Goal: Find specific page/section: Find specific page/section

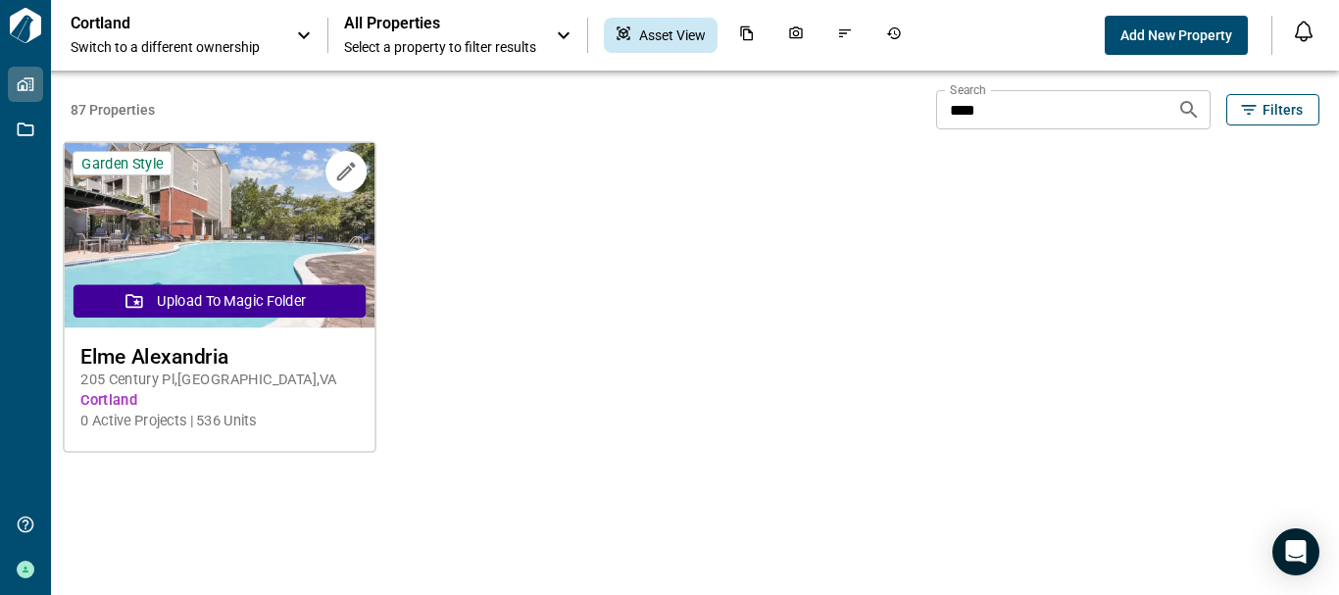
click at [225, 367] on div "Elme Alexandria [STREET_ADDRESS] Cortland 0 Active Projects | 536 Units" at bounding box center [219, 388] width 311 height 120
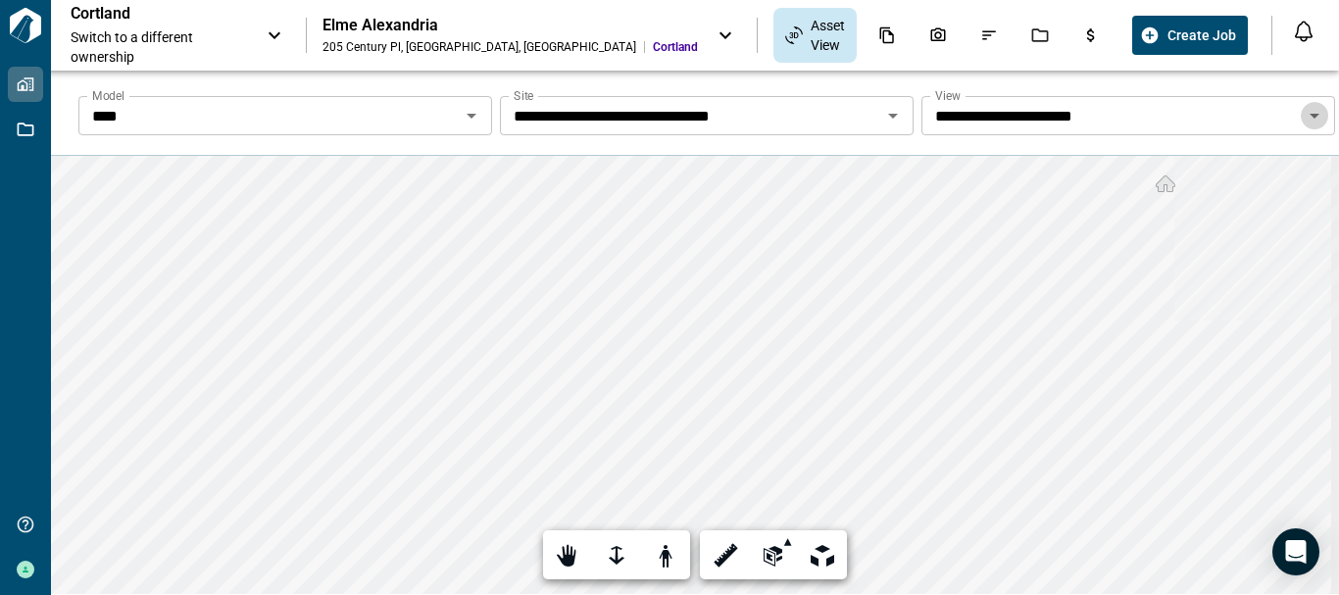
click at [1309, 114] on icon "Open" at bounding box center [1314, 116] width 10 height 5
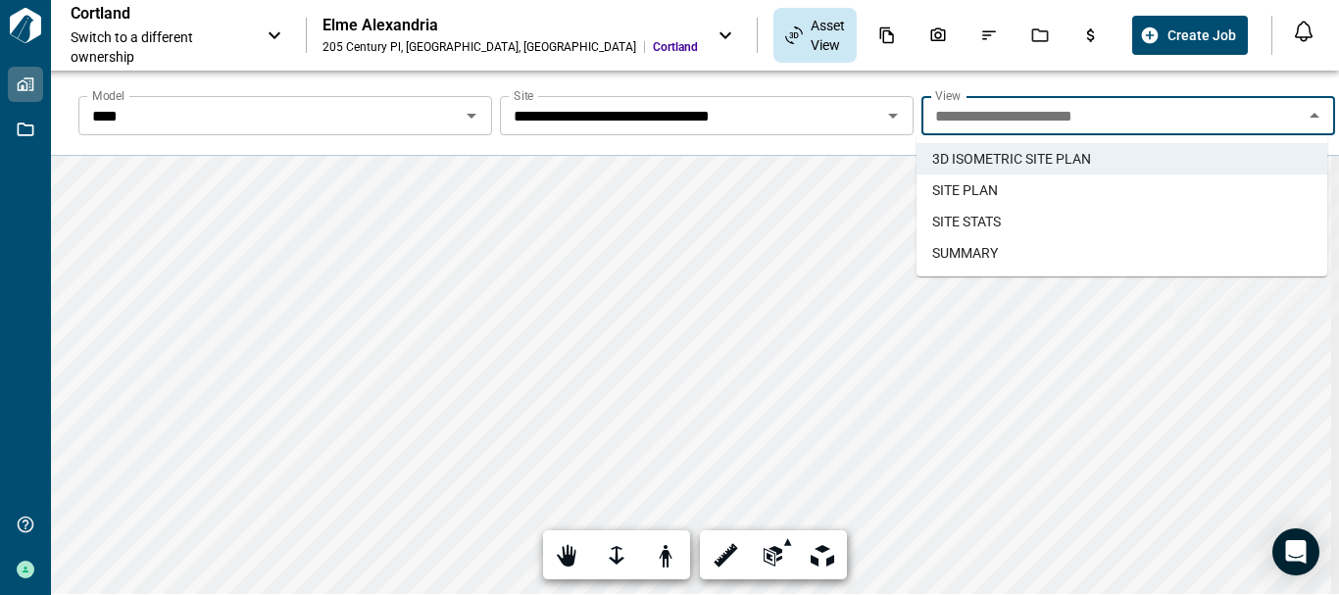
click at [992, 190] on span "SITE PLAN" at bounding box center [965, 190] width 66 height 20
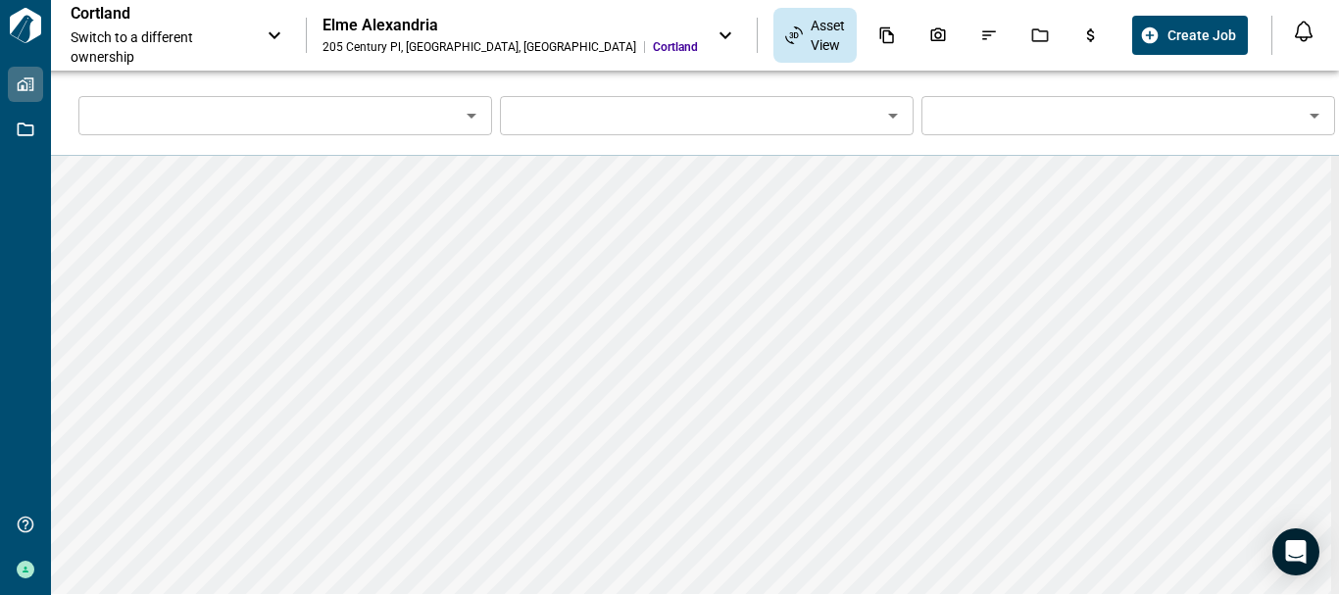
type input "****"
type input "**********"
type input "*********"
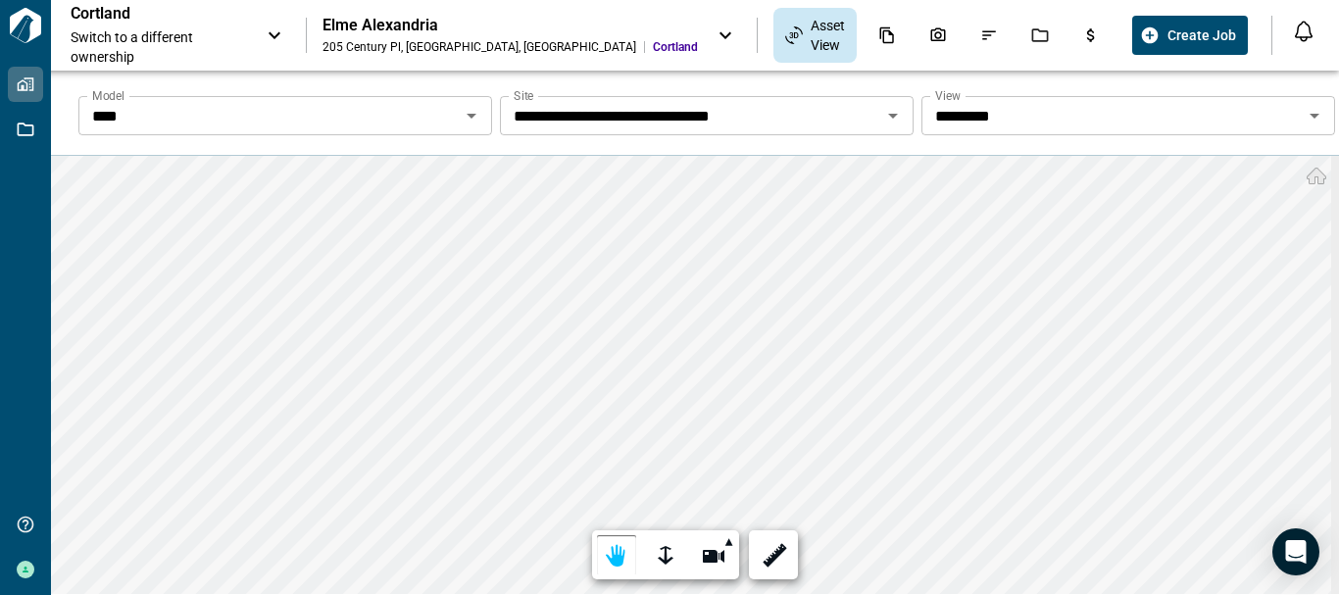
click at [1312, 113] on icon "Open" at bounding box center [1315, 116] width 24 height 24
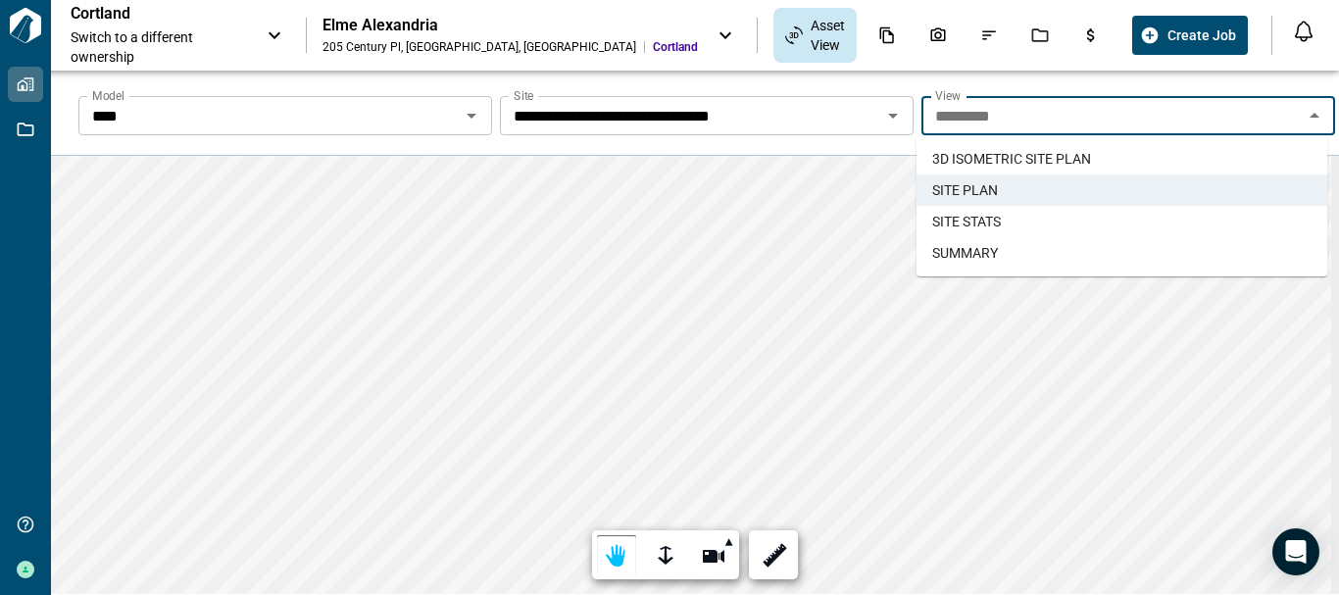
click at [1073, 218] on li "SITE STATS" at bounding box center [1121, 221] width 411 height 31
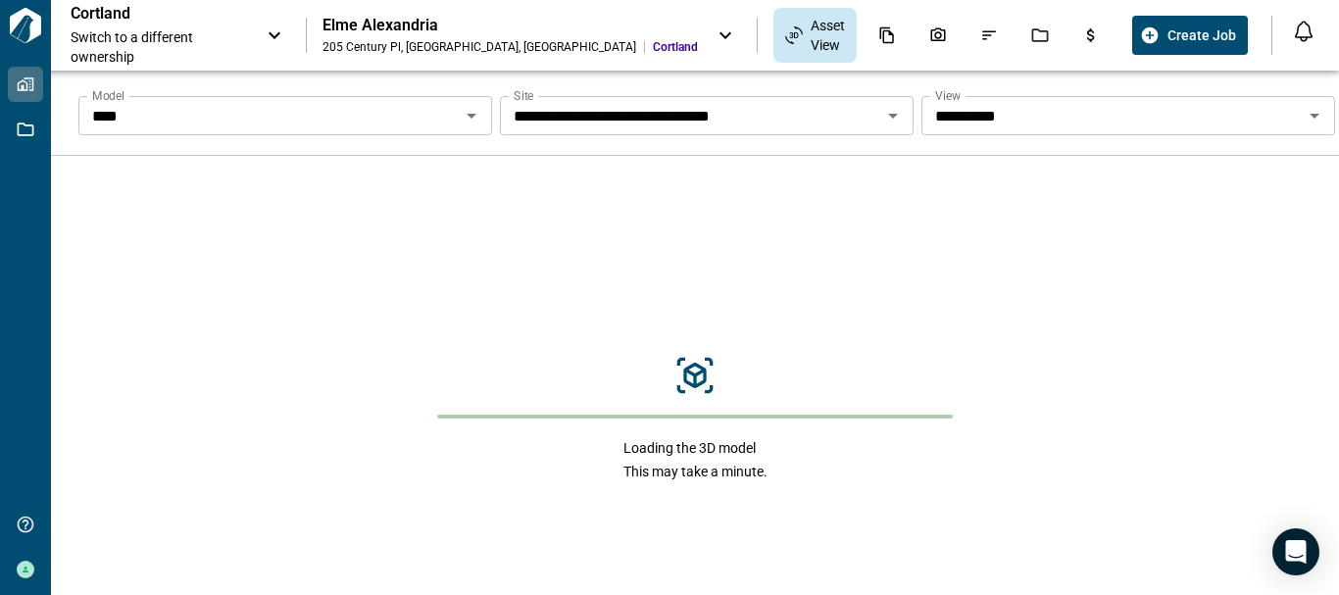
click at [1325, 103] on div "**********" at bounding box center [1128, 115] width 414 height 39
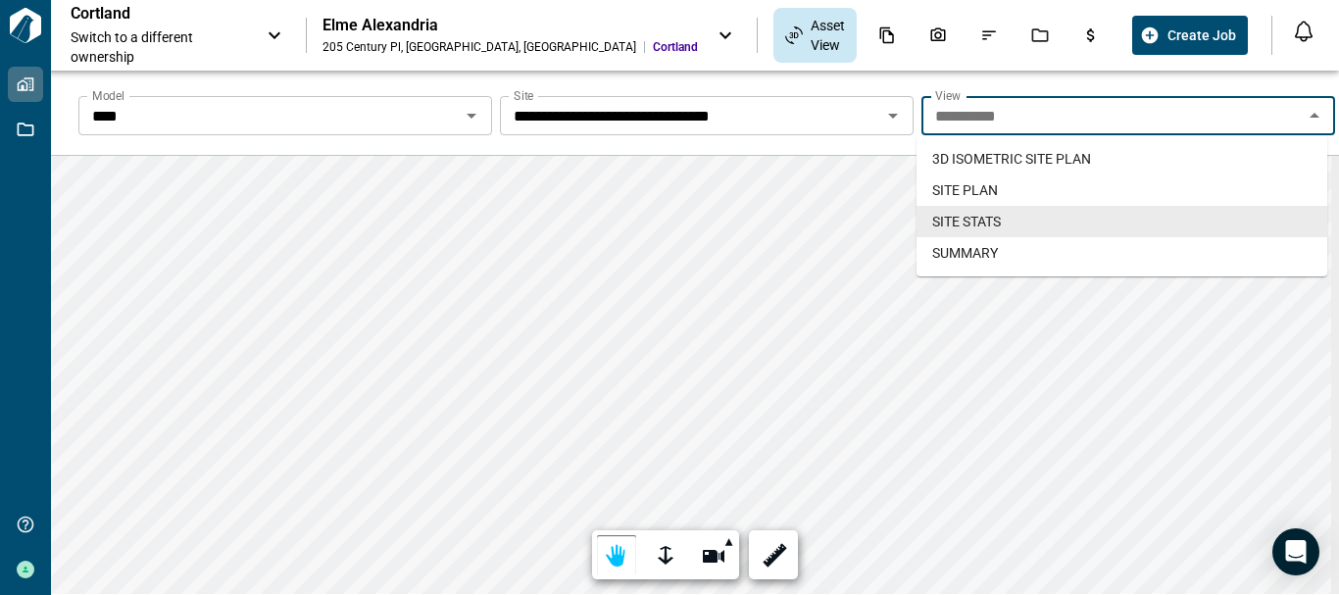
click at [1308, 114] on icon "Close" at bounding box center [1315, 116] width 24 height 24
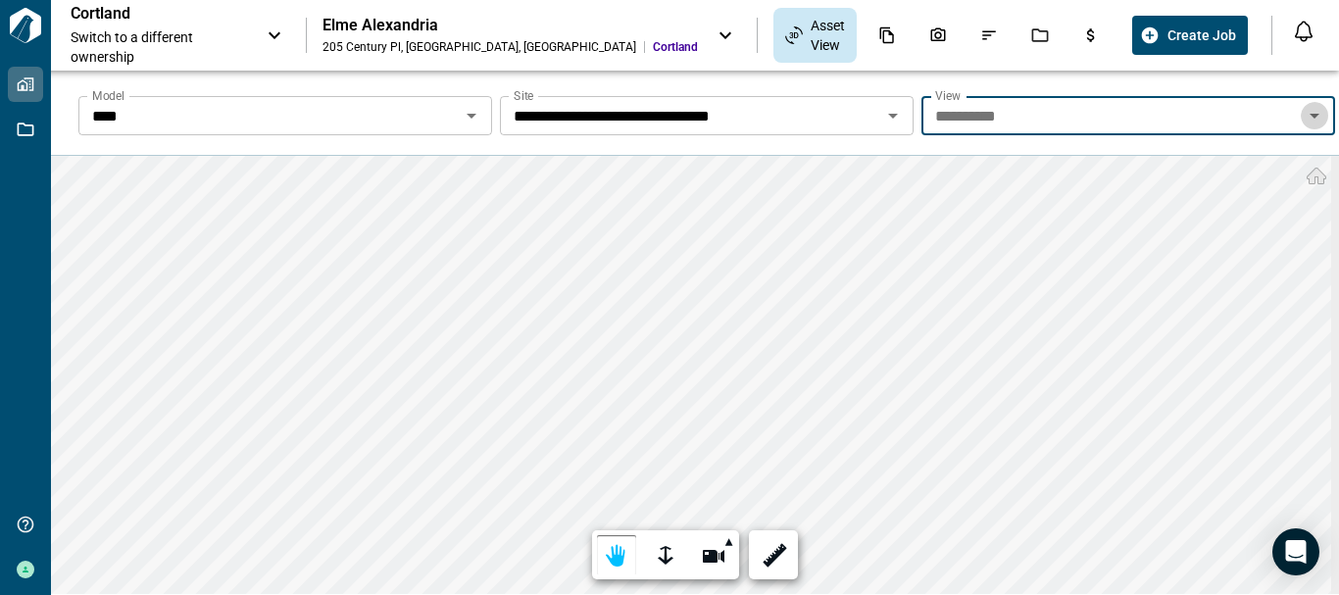
click at [1309, 114] on icon "Open" at bounding box center [1314, 116] width 10 height 5
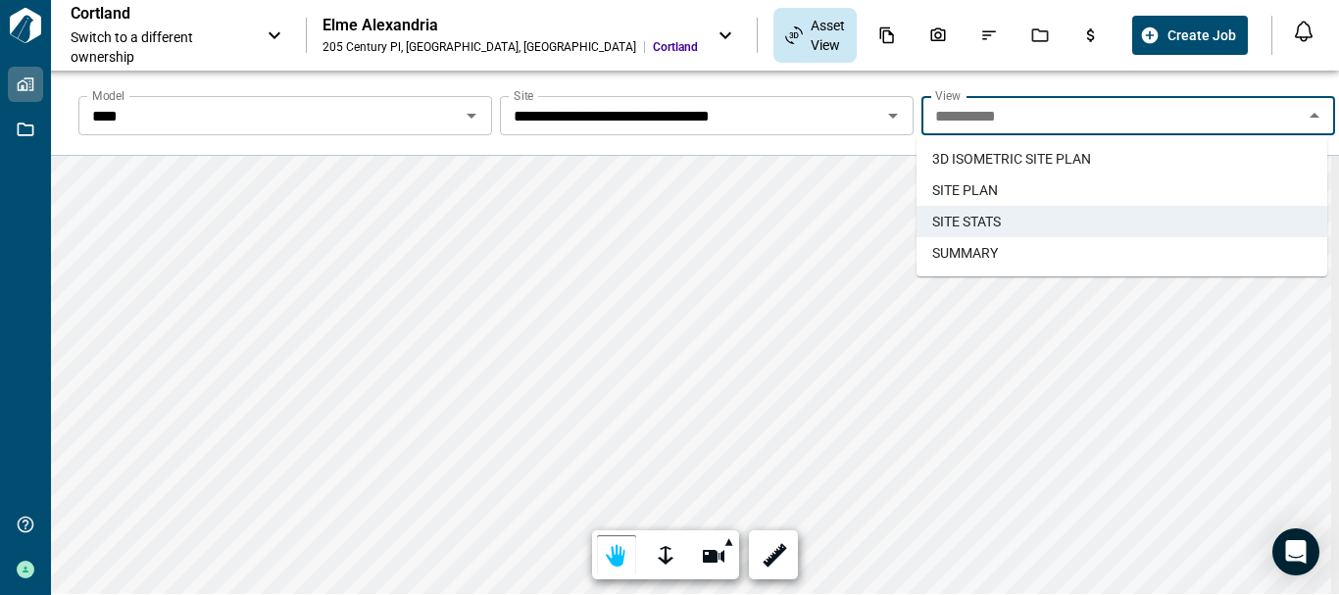
click at [465, 116] on icon "Open" at bounding box center [472, 116] width 24 height 24
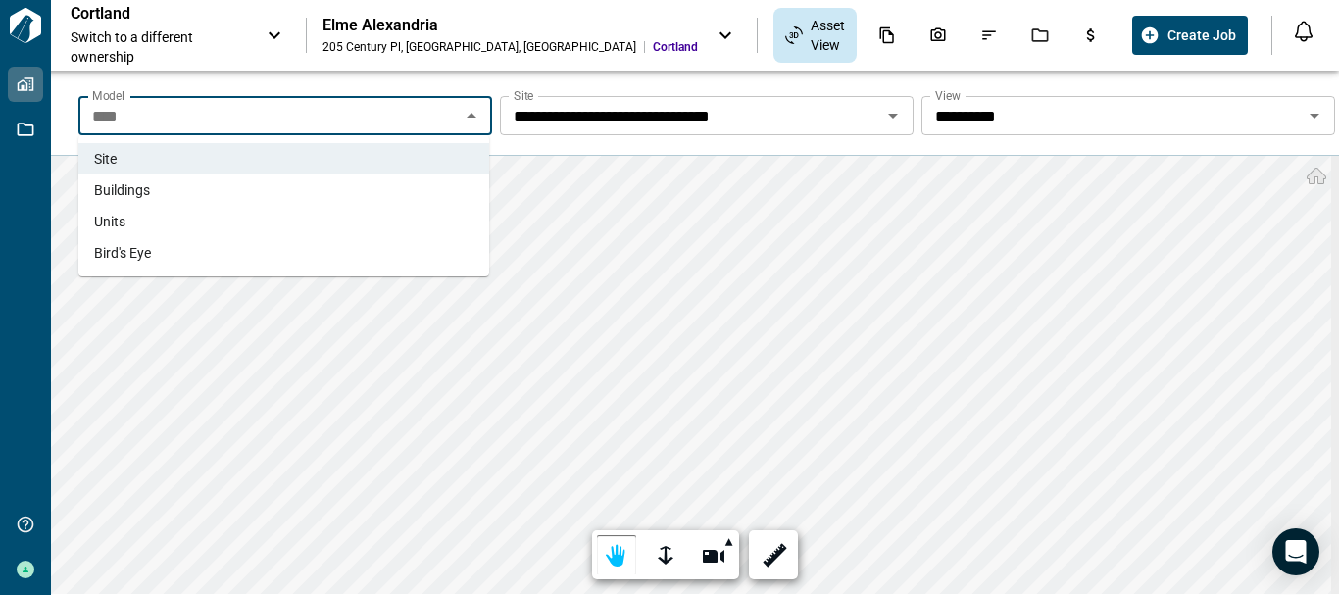
click at [370, 190] on li "Buildings" at bounding box center [283, 189] width 411 height 31
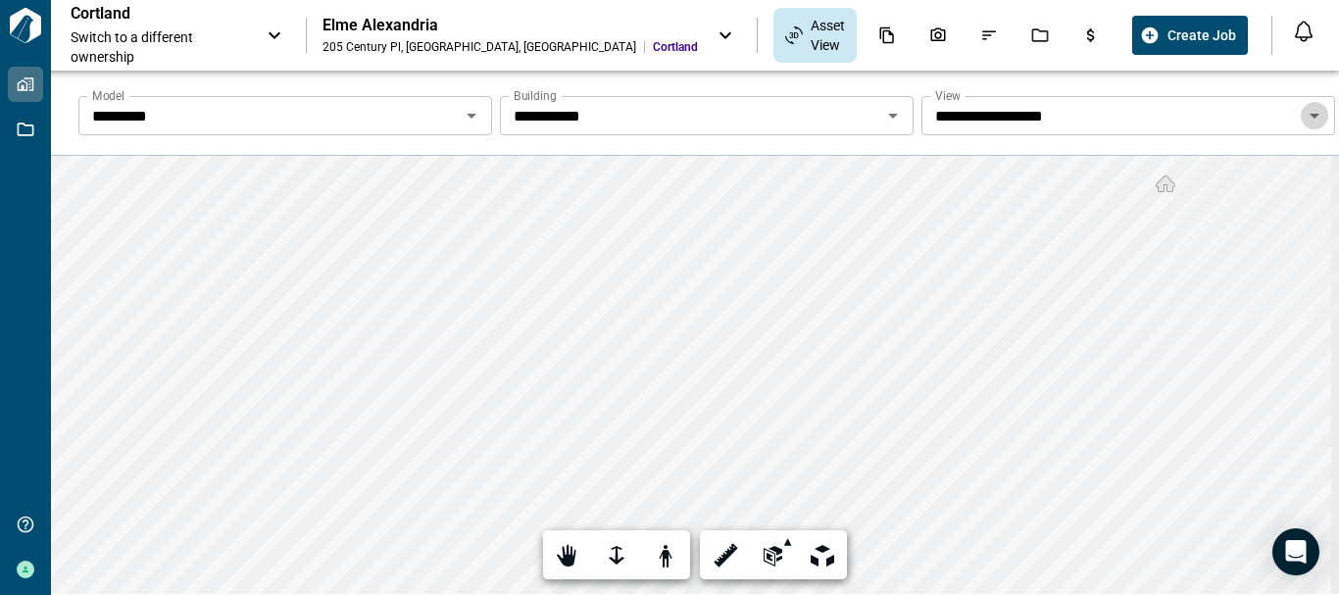
click at [1309, 115] on icon "Open" at bounding box center [1314, 116] width 10 height 5
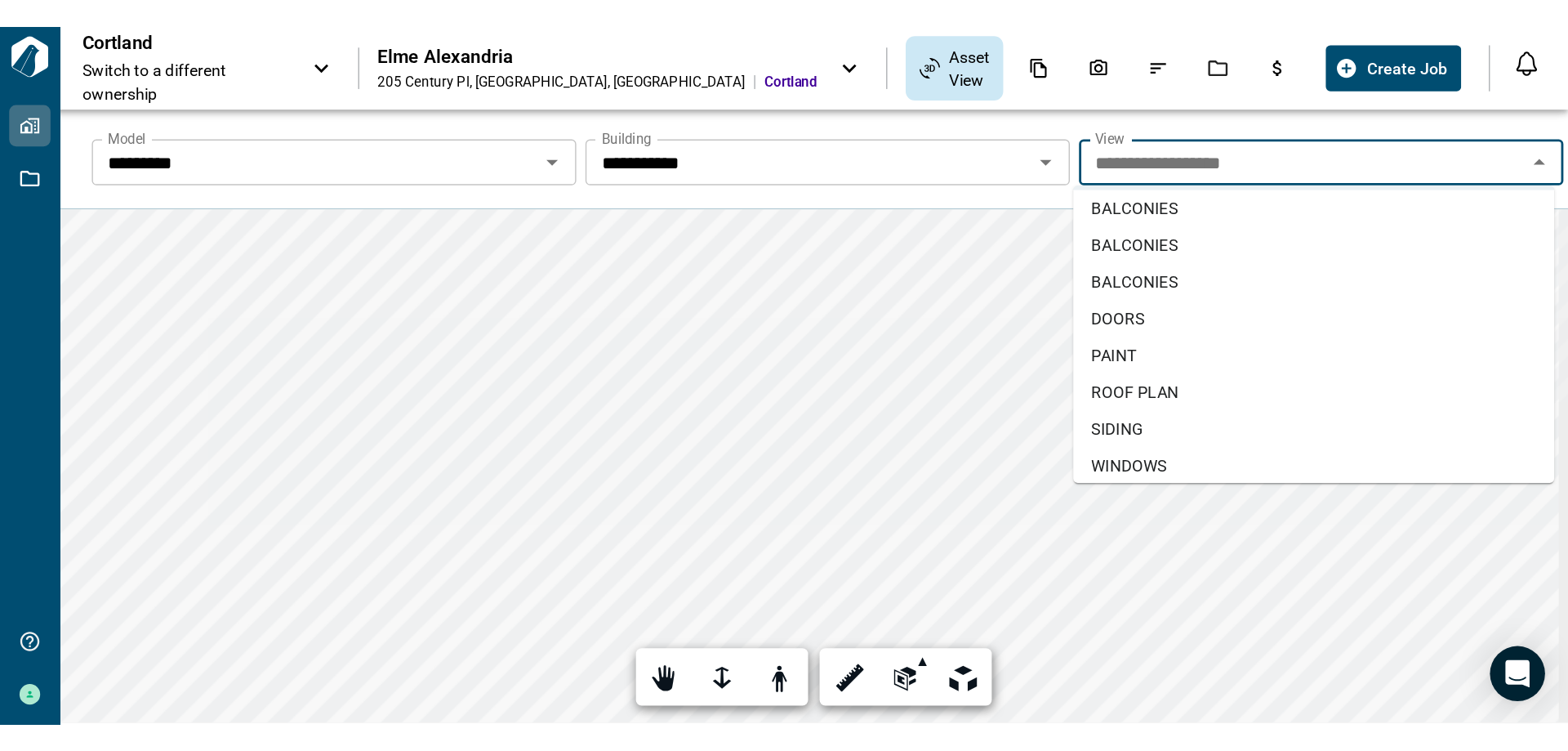
scroll to position [37, 0]
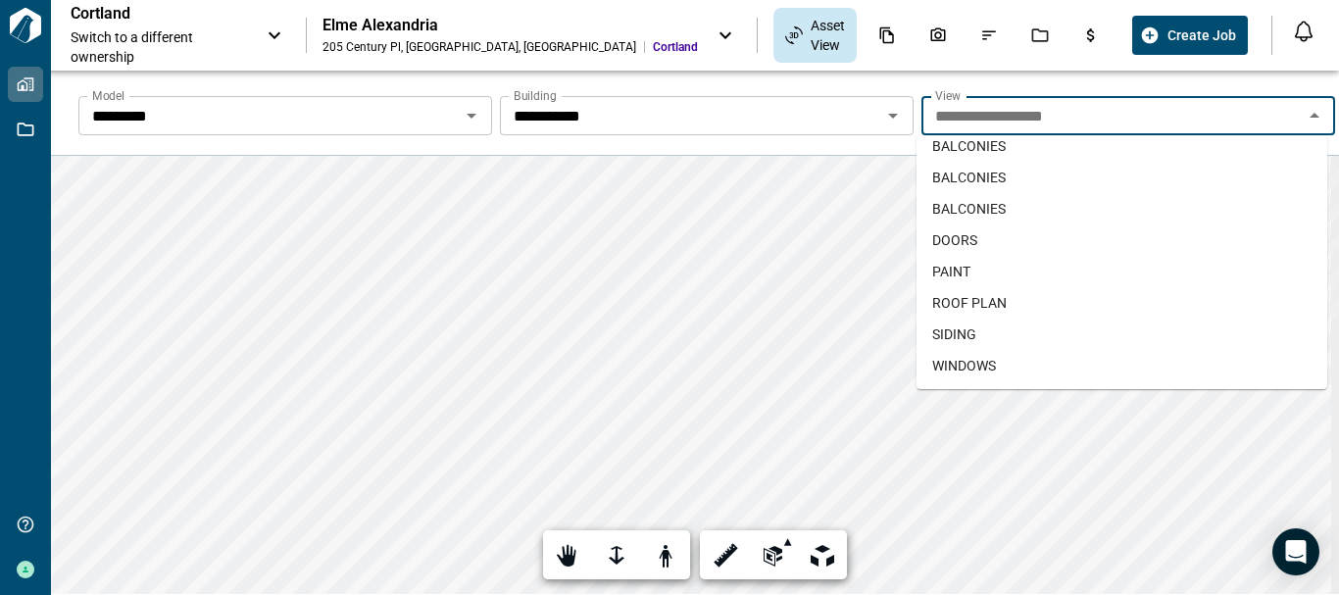
click at [1010, 322] on li "SIDING" at bounding box center [1121, 334] width 411 height 31
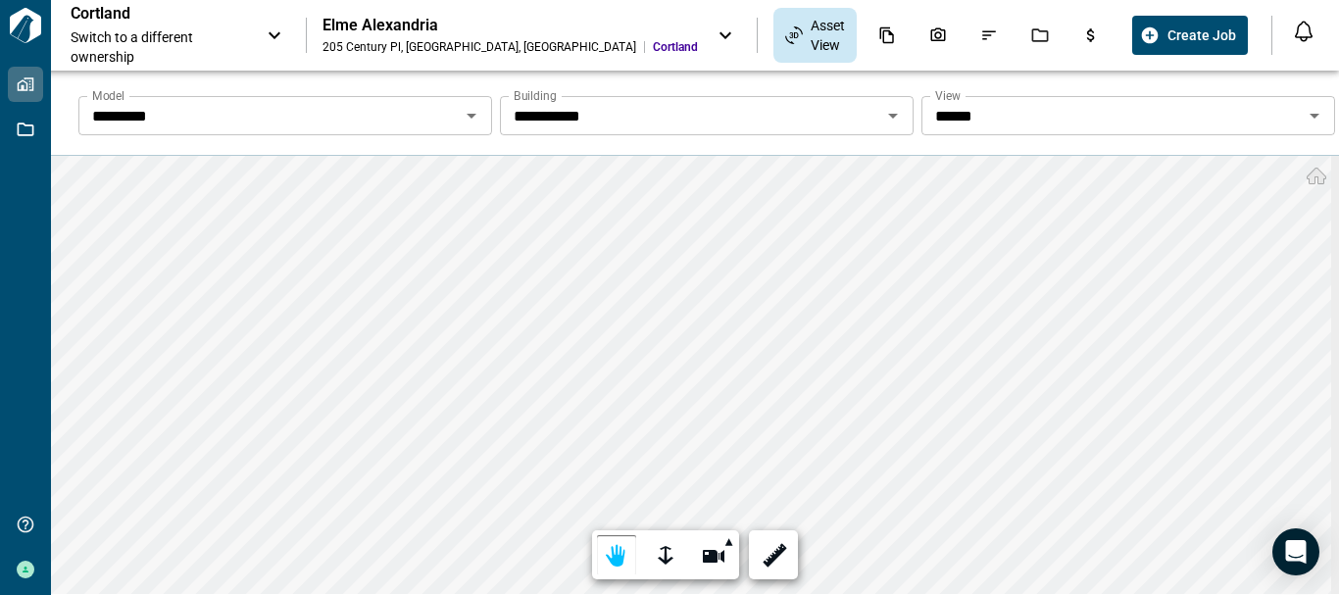
click at [467, 119] on icon "Open" at bounding box center [472, 116] width 24 height 24
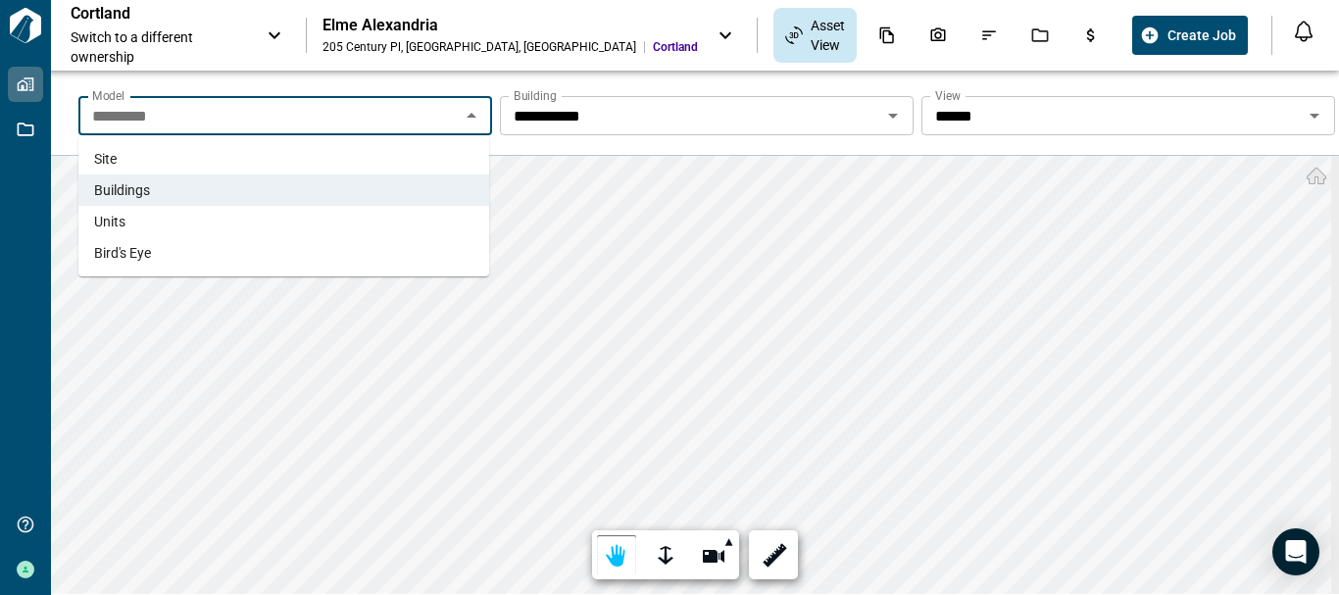
click at [384, 218] on li "Units" at bounding box center [283, 221] width 411 height 31
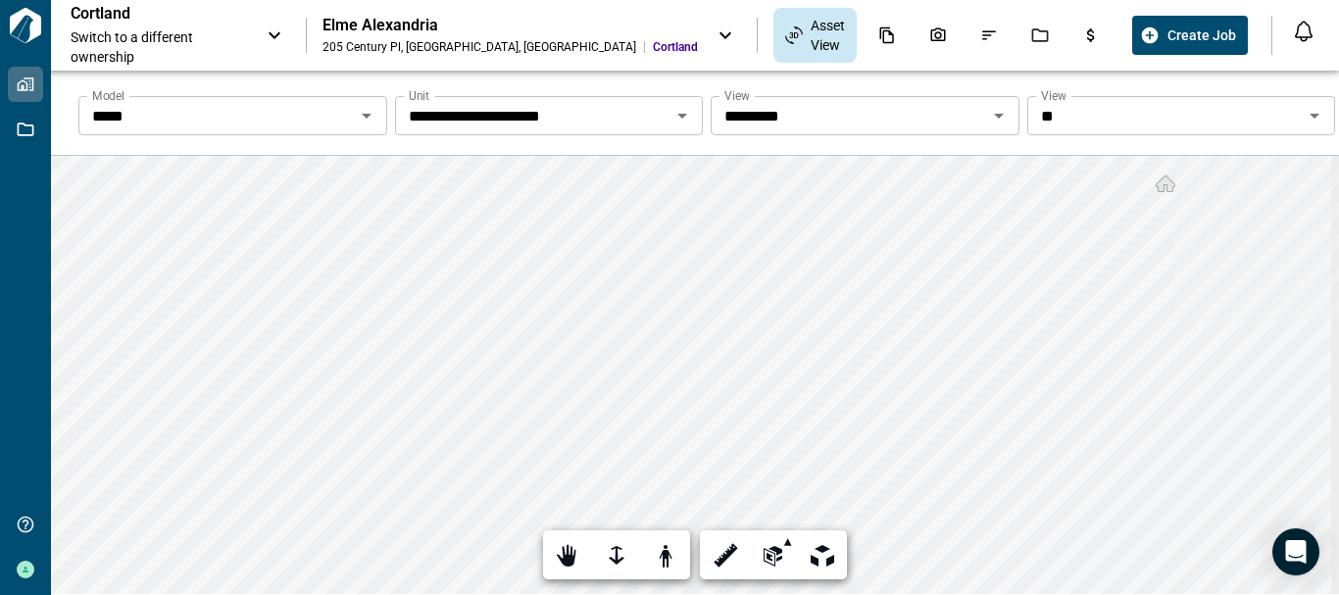
click at [1304, 121] on icon "Open" at bounding box center [1315, 116] width 24 height 24
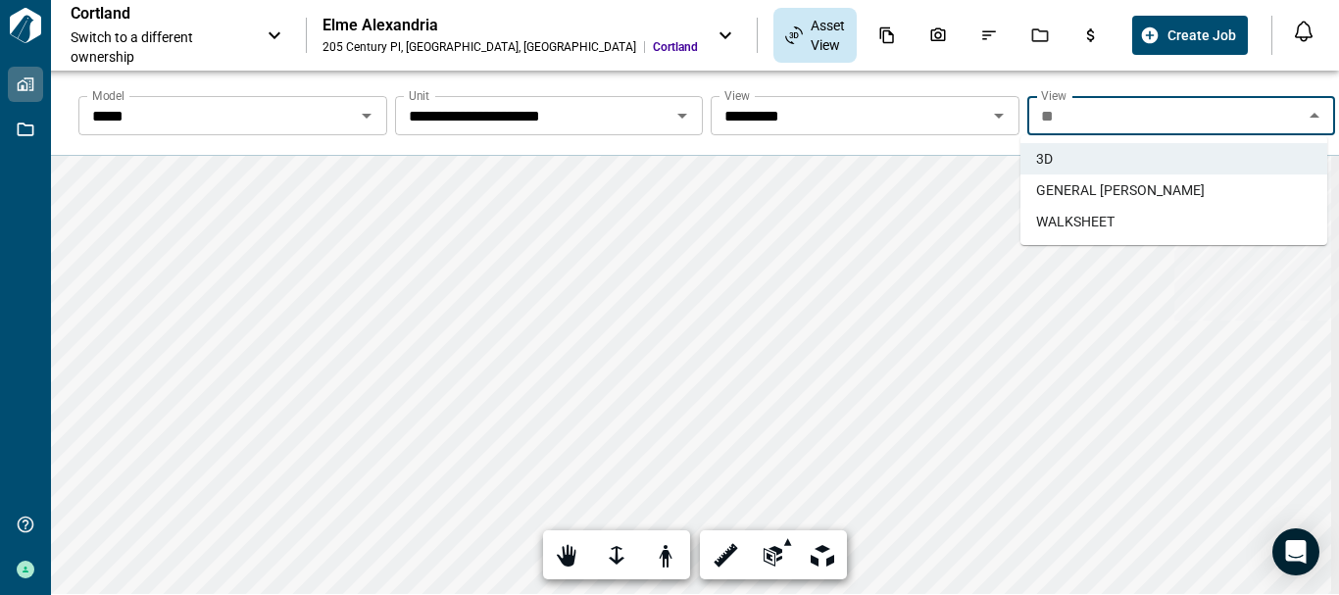
click at [371, 112] on icon "Open" at bounding box center [367, 116] width 24 height 24
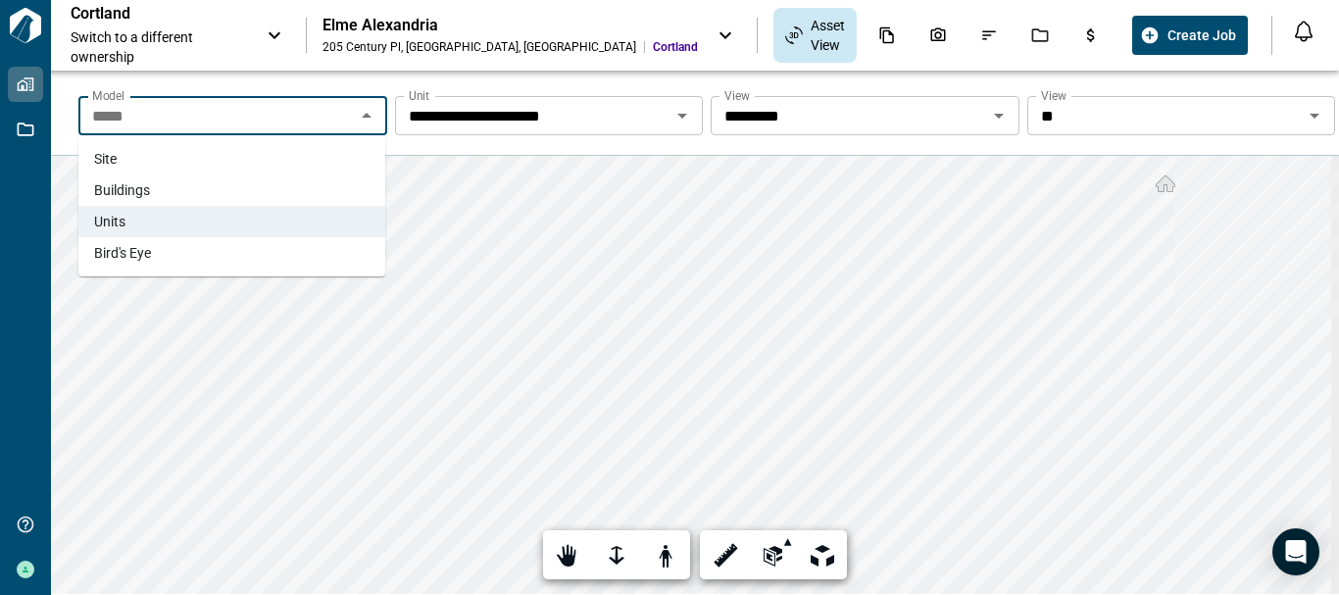
click at [312, 157] on li "Site" at bounding box center [231, 158] width 307 height 31
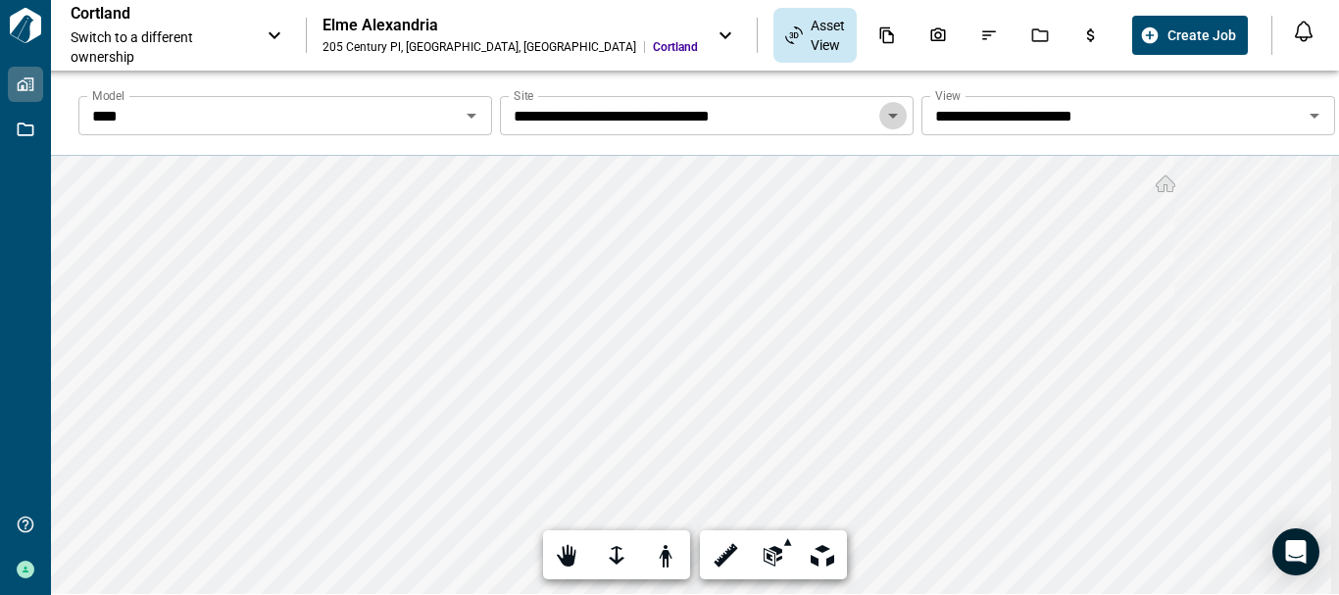
click at [893, 114] on icon "Open" at bounding box center [893, 116] width 24 height 24
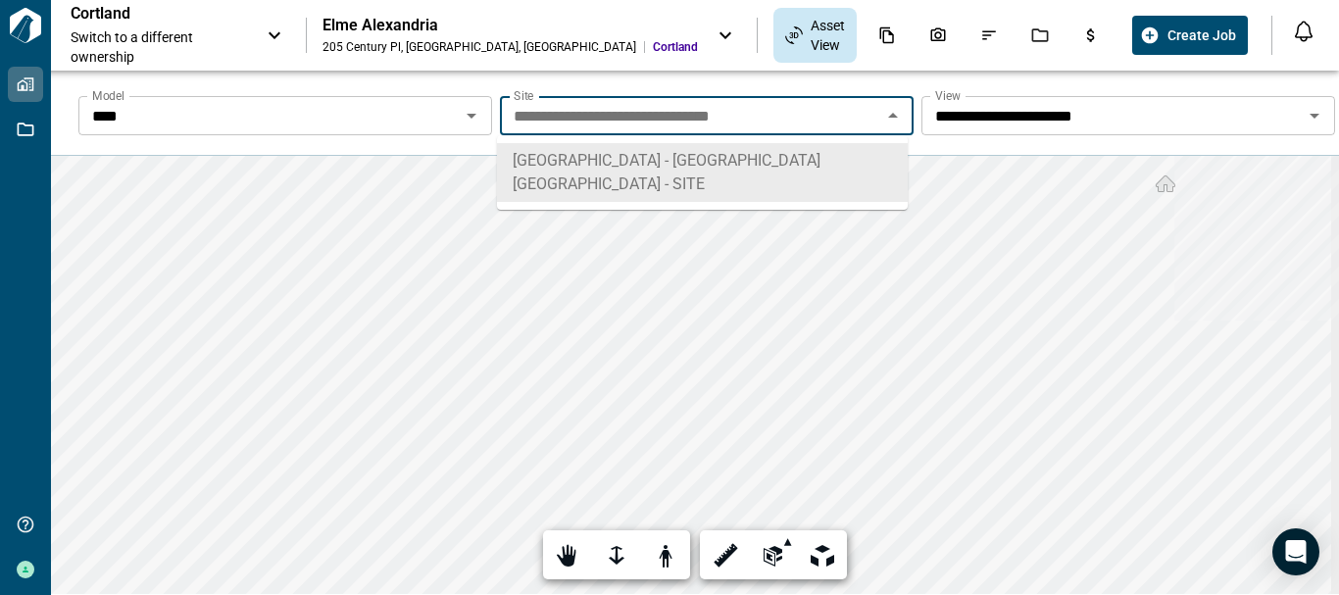
click at [837, 109] on input "**********" at bounding box center [690, 115] width 369 height 27
click at [1306, 121] on icon "Open" at bounding box center [1315, 116] width 24 height 24
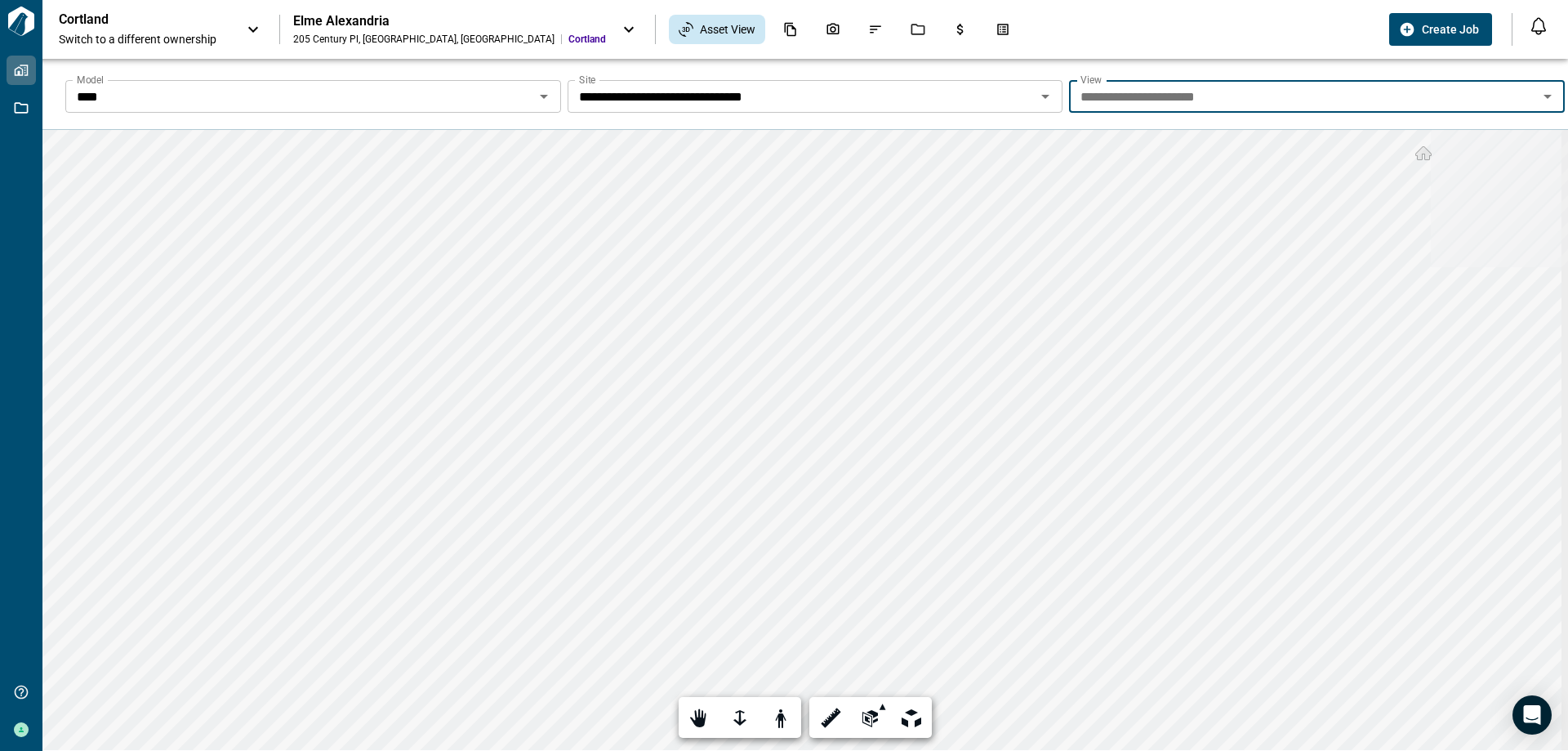
click at [534, 103] on icon "Open" at bounding box center [544, 97] width 20 height 20
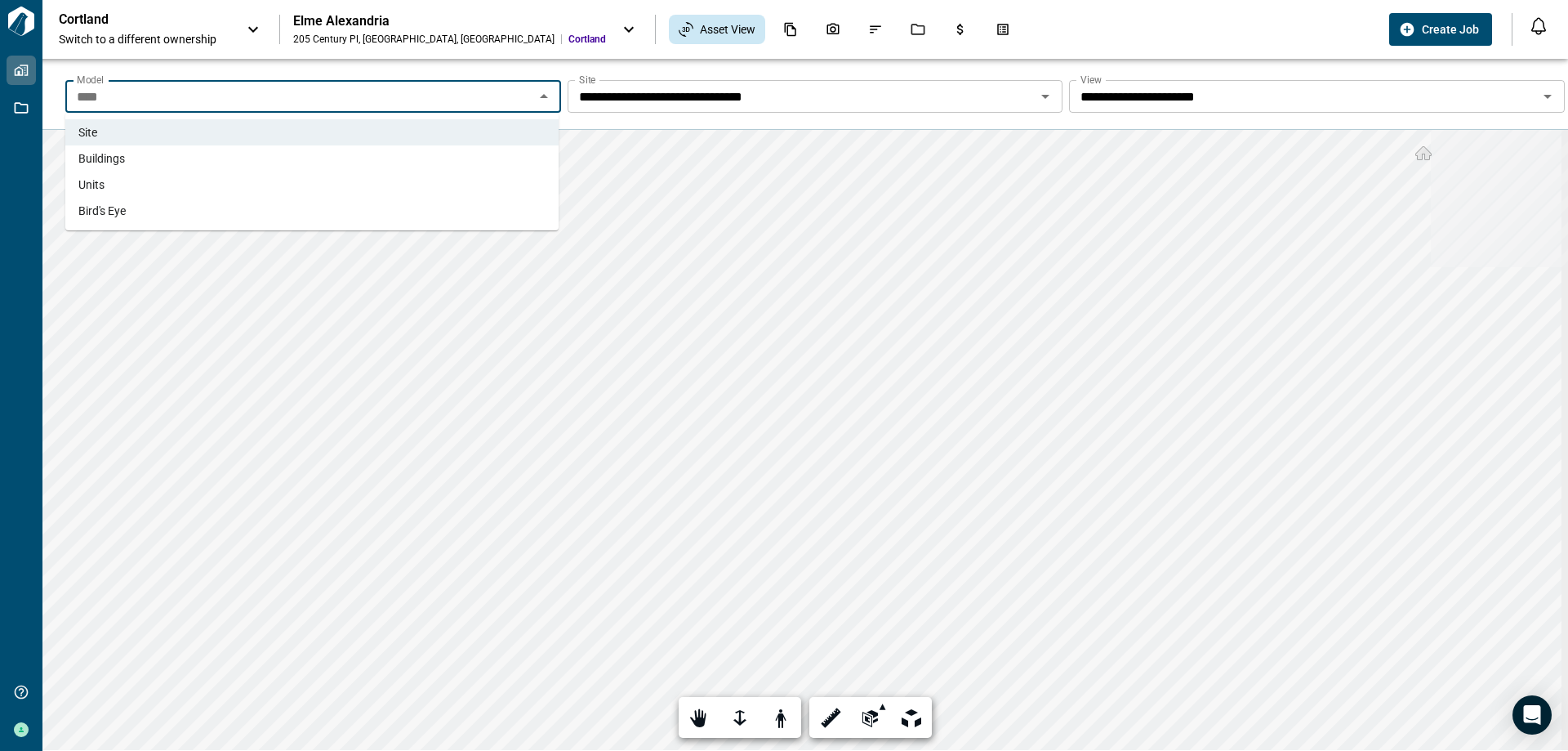
click at [477, 154] on li "Buildings" at bounding box center [312, 158] width 493 height 26
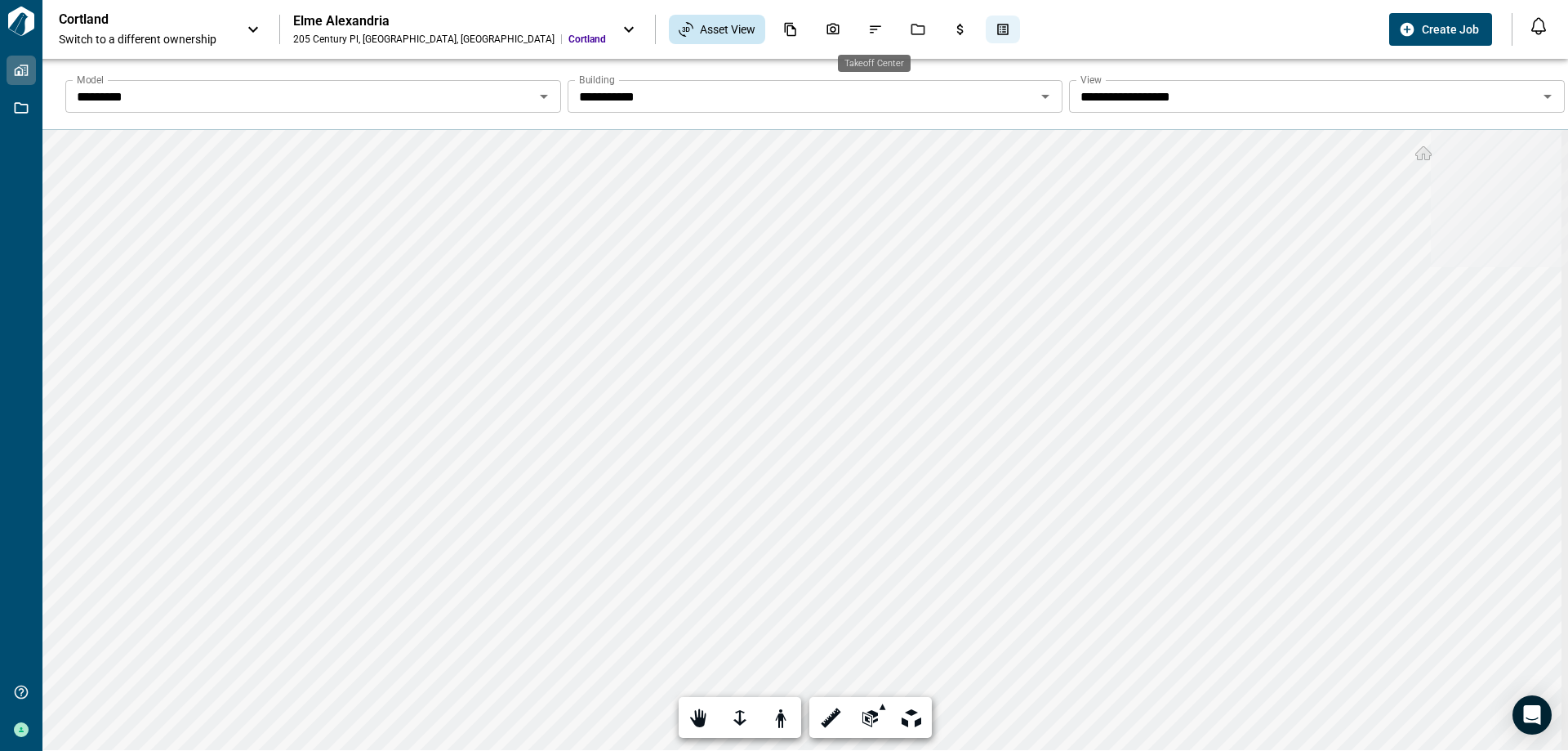
click at [996, 29] on icon "Takeoff Center" at bounding box center [1003, 29] width 15 height 15
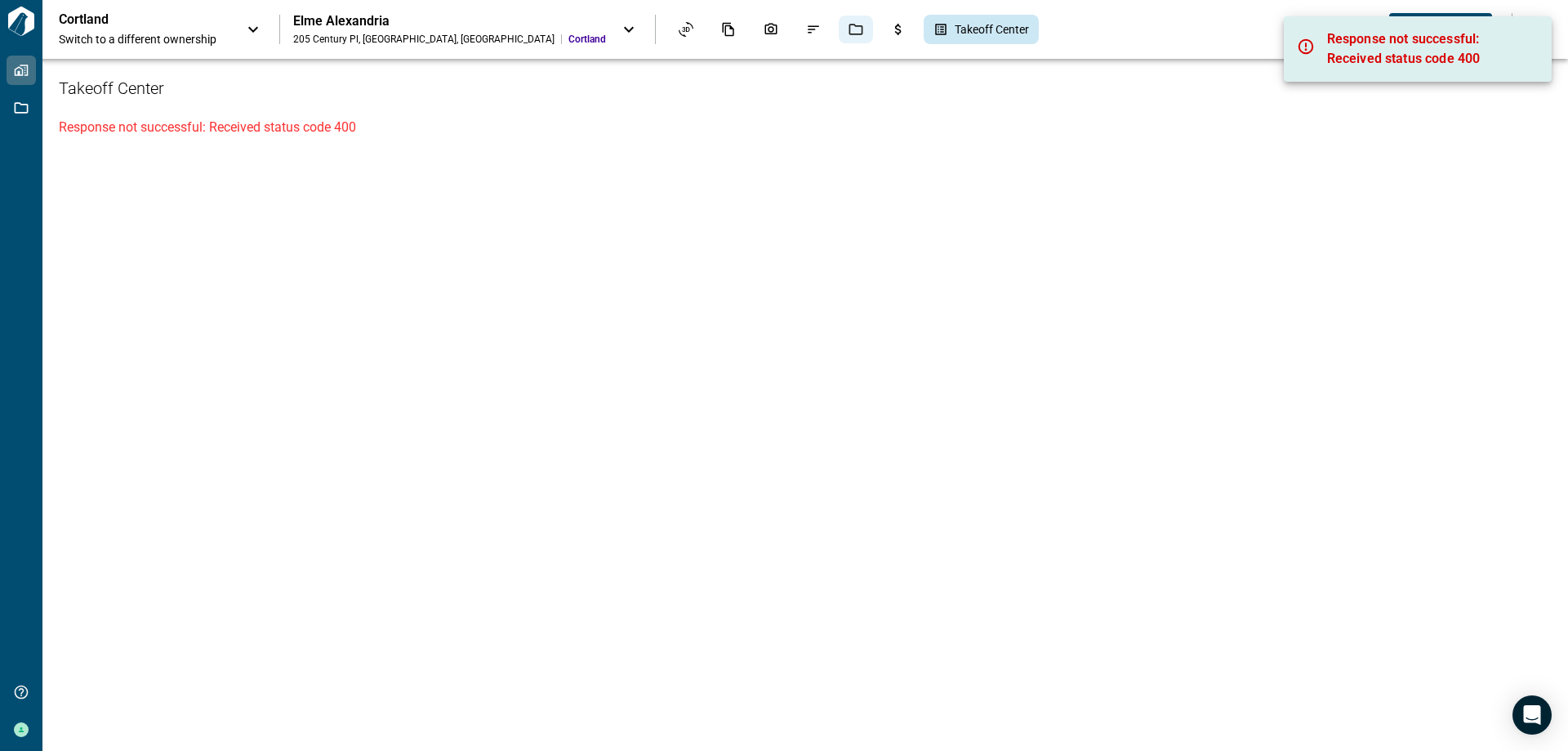
click at [848, 29] on icon "Jobs" at bounding box center [856, 29] width 15 height 15
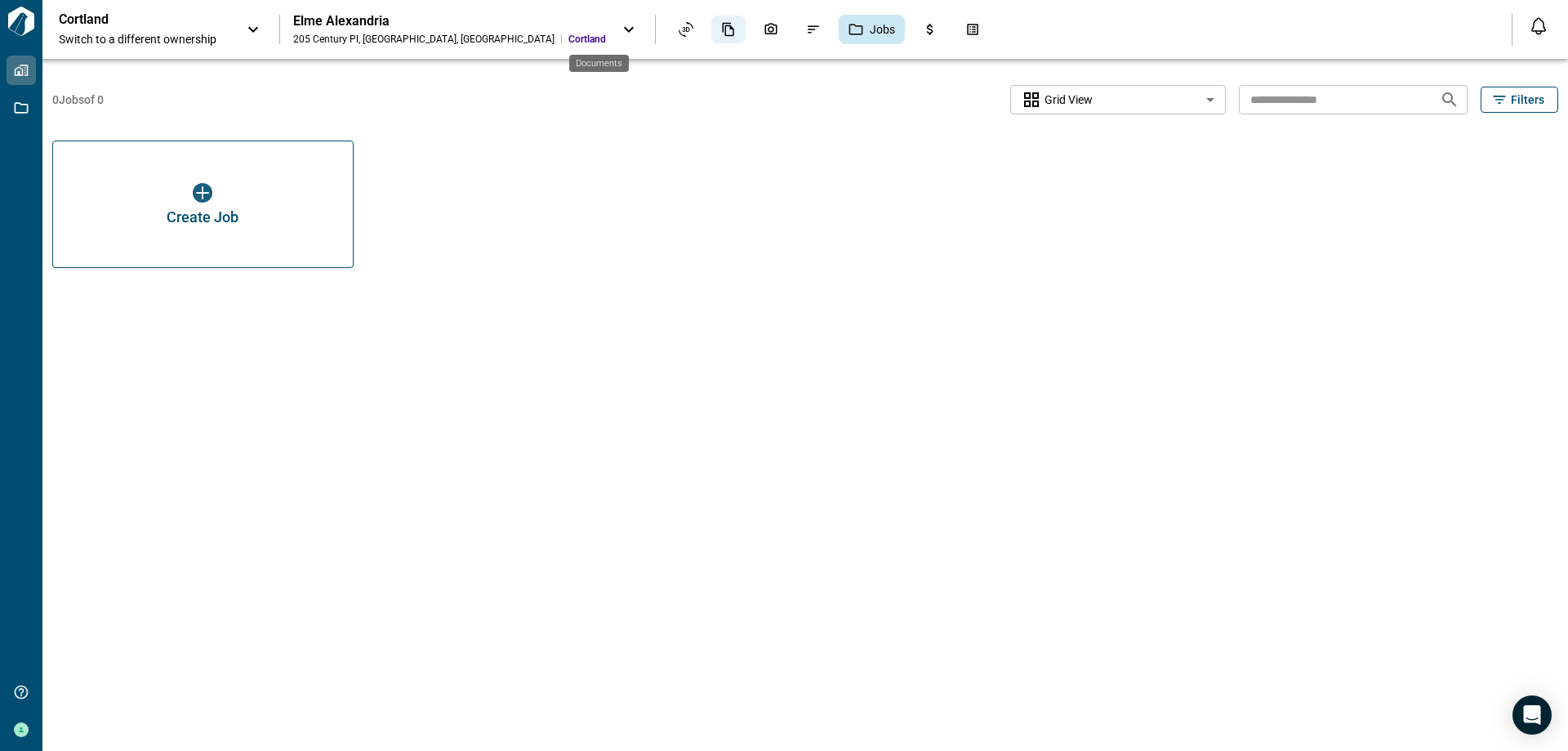
click at [722, 23] on icon "Documents" at bounding box center [728, 29] width 12 height 14
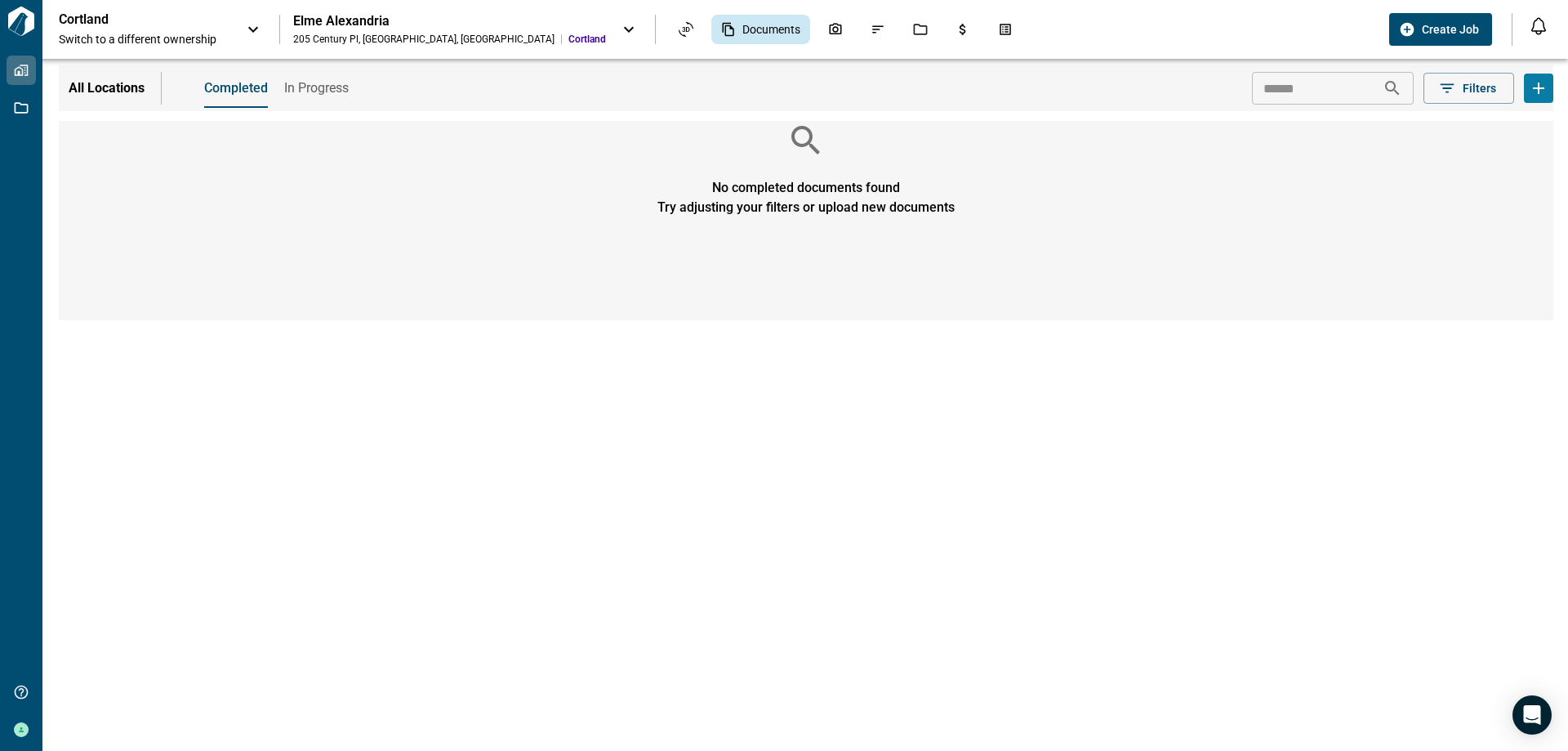
click at [324, 86] on span "In Progress" at bounding box center [316, 88] width 64 height 17
click at [240, 91] on span "Completed" at bounding box center [235, 88] width 62 height 17
click at [742, 24] on span "Documents" at bounding box center [772, 29] width 58 height 17
click at [1115, 85] on icon "Upload documents" at bounding box center [1539, 88] width 20 height 20
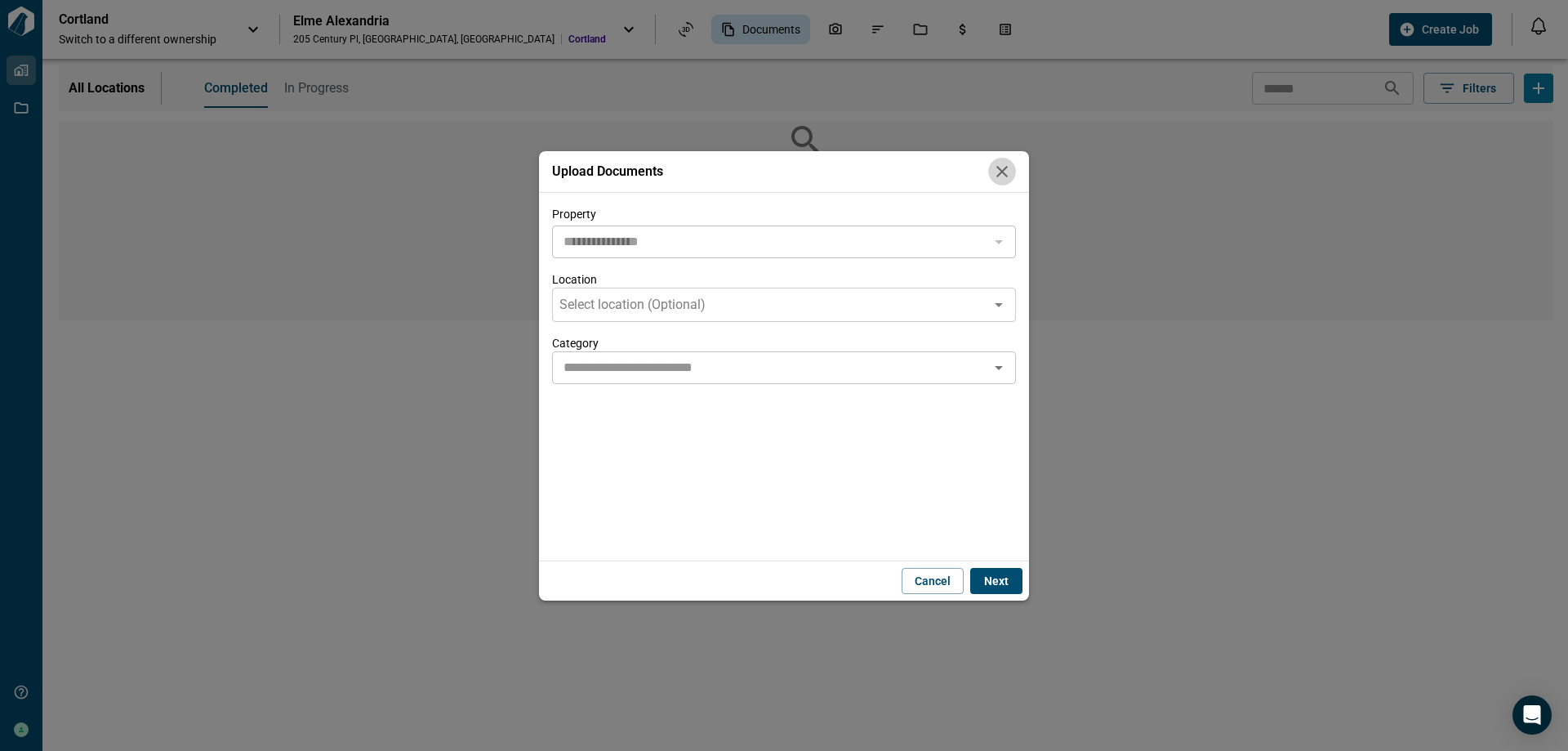
click at [1006, 175] on icon "button" at bounding box center [1002, 172] width 12 height 12
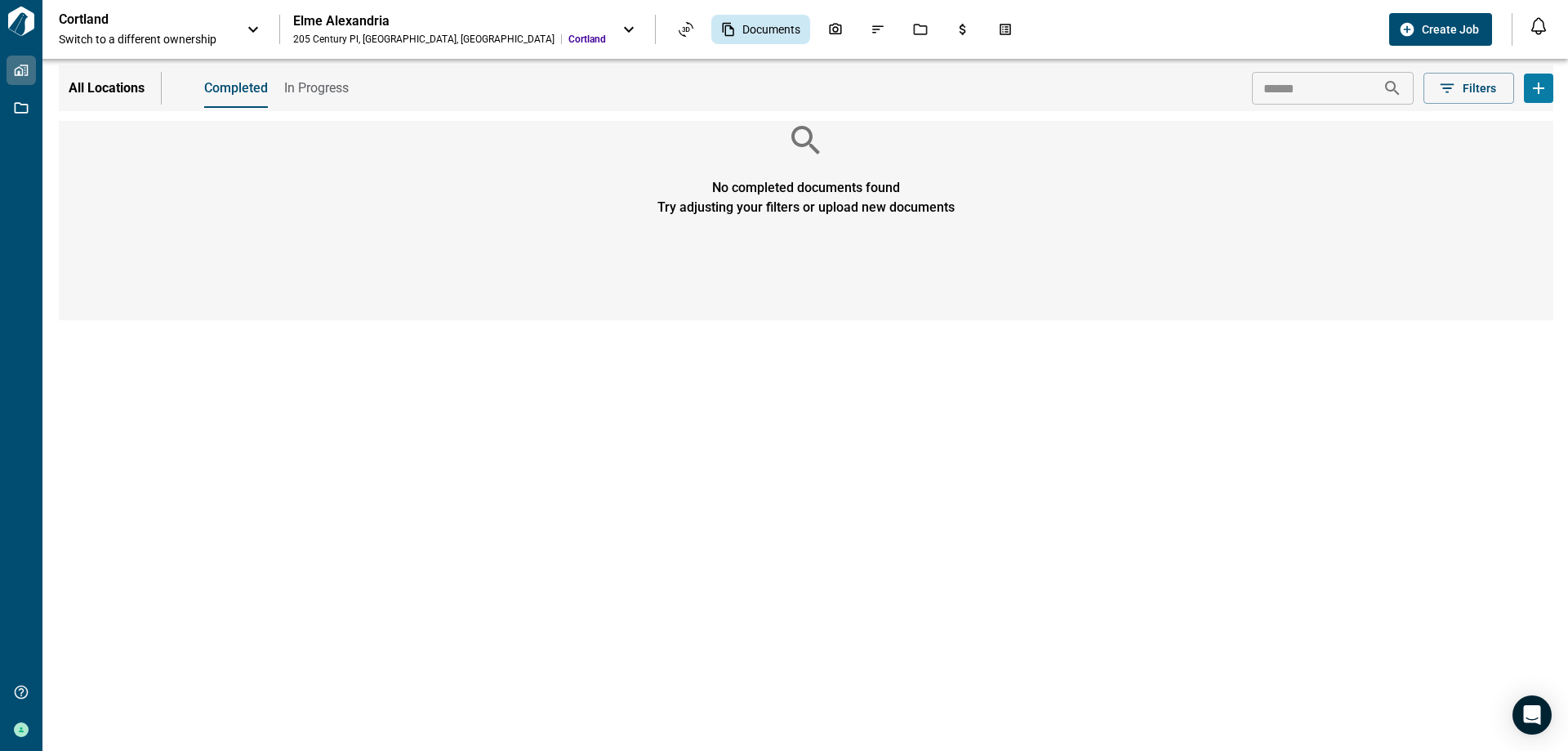
click at [619, 29] on icon at bounding box center [629, 30] width 20 height 20
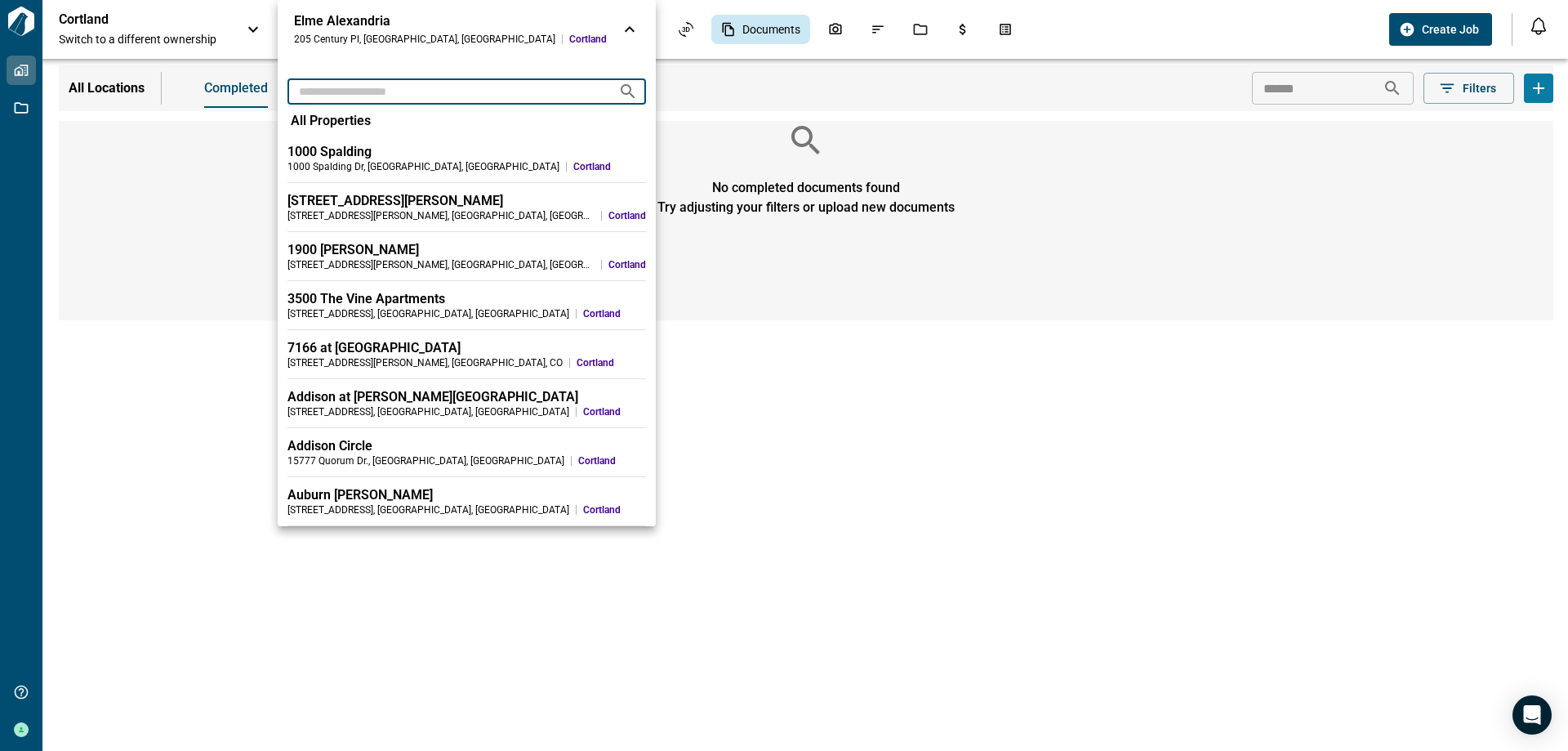
click at [437, 94] on input "text" at bounding box center [446, 91] width 317 height 30
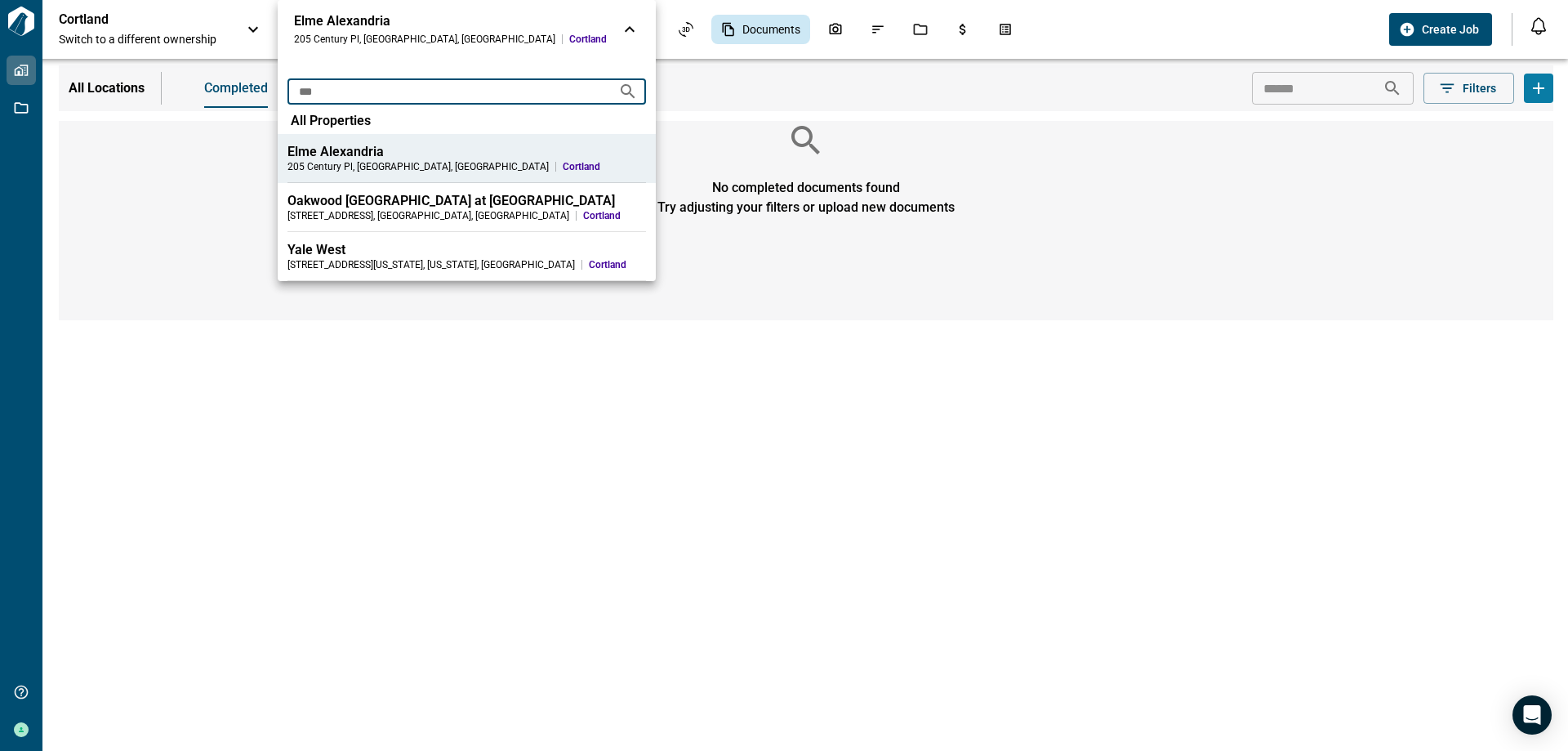
type input "***"
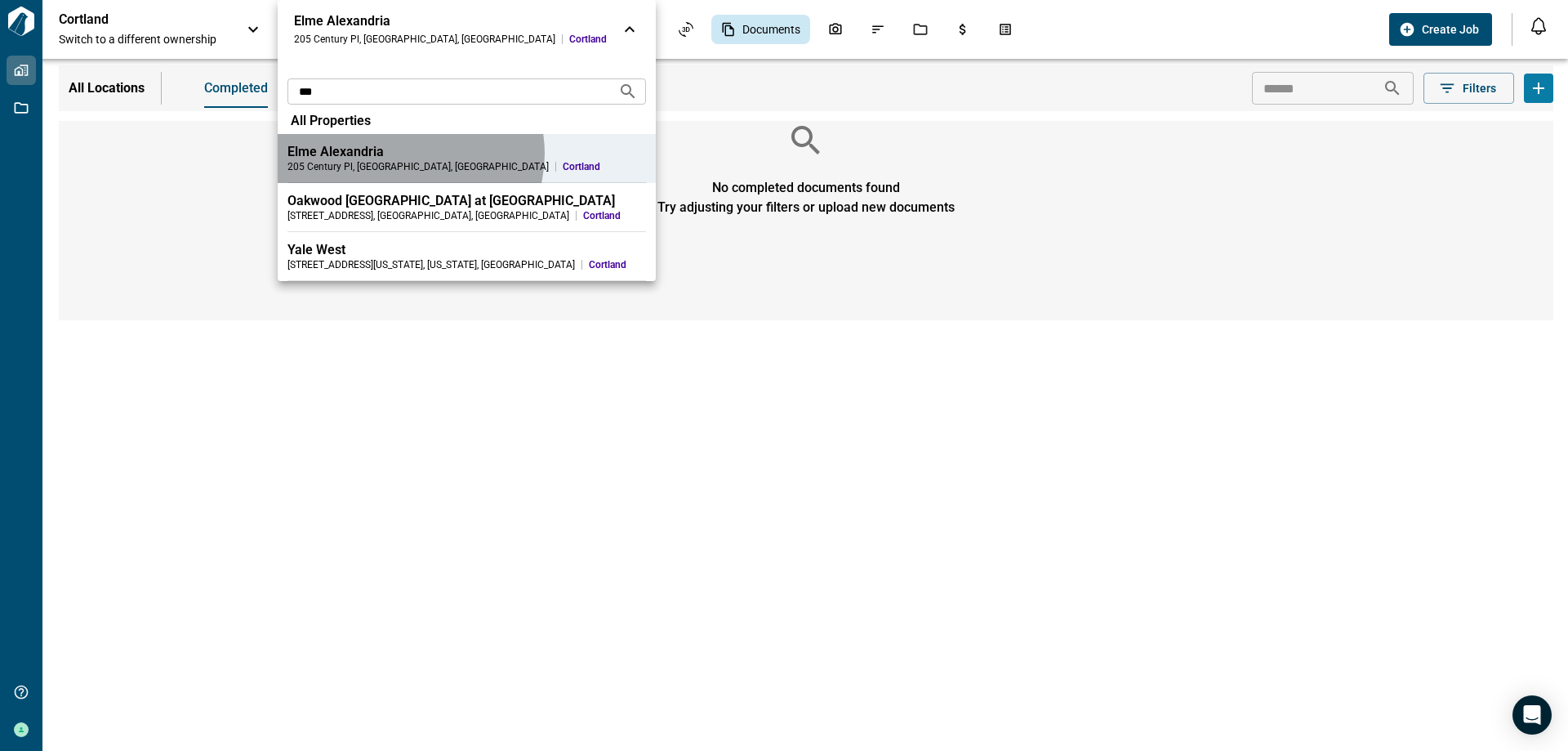
click at [408, 153] on div "Elme Alexandria" at bounding box center [467, 152] width 358 height 17
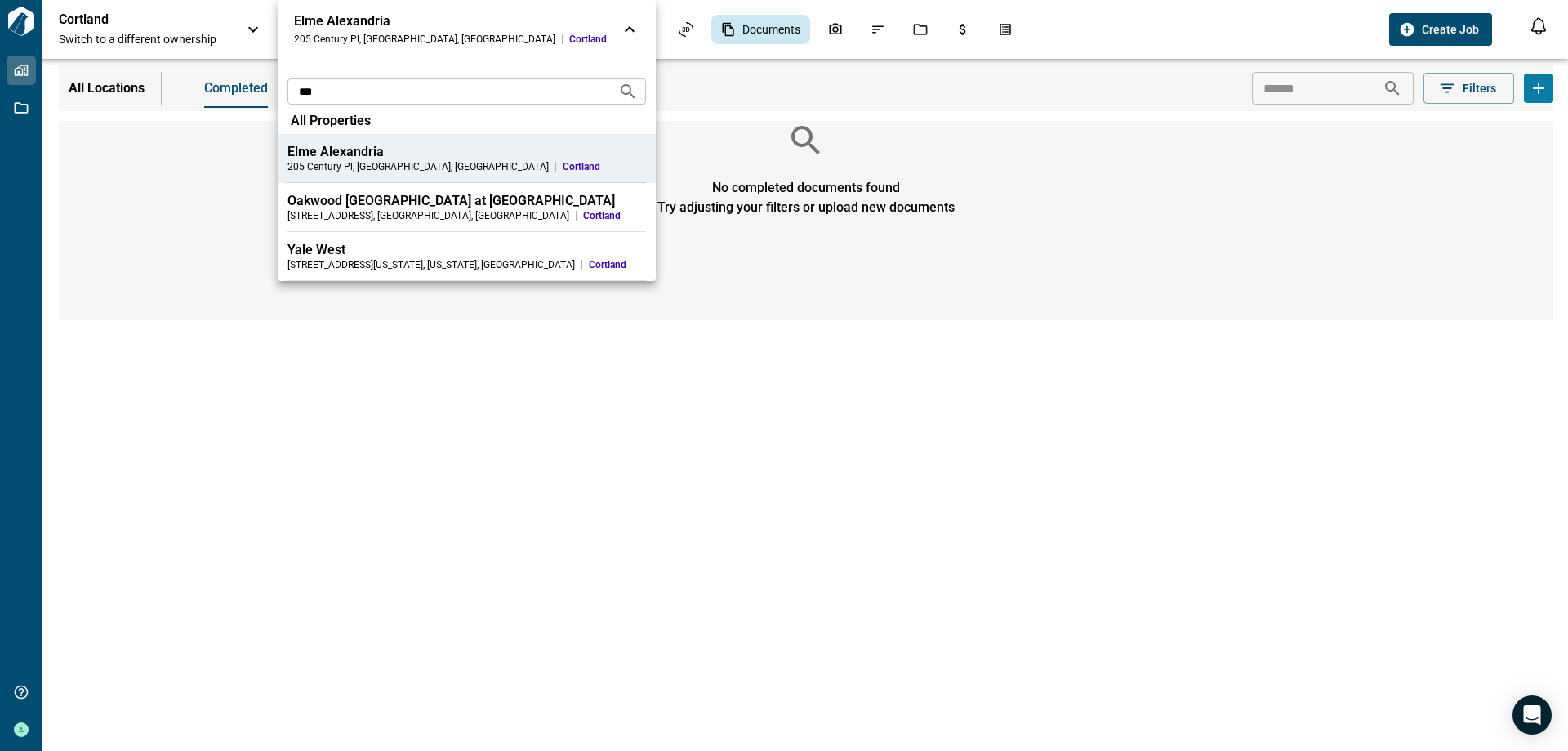
click at [642, 272] on div at bounding box center [784, 375] width 1568 height 751
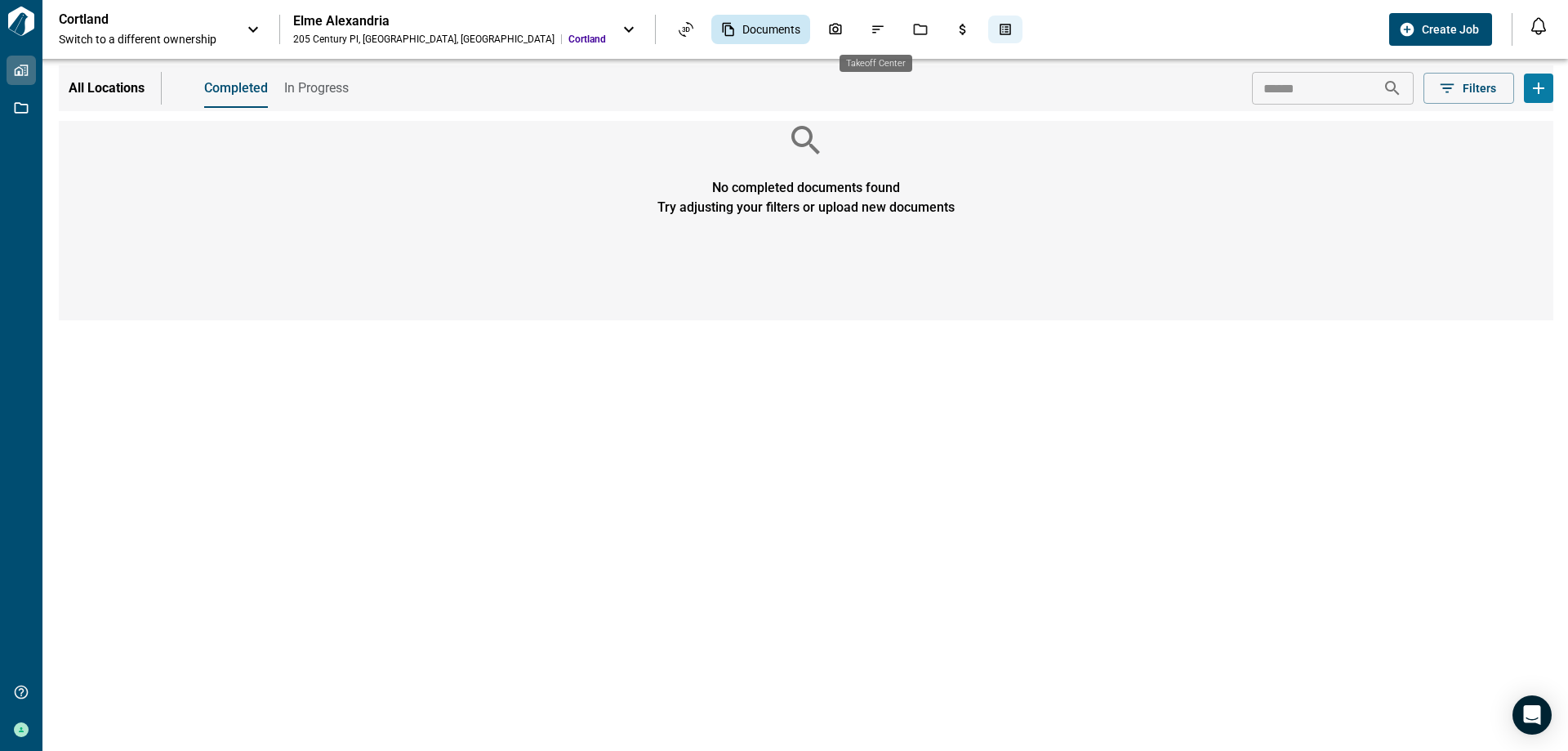
click at [998, 27] on icon "Takeoff Center" at bounding box center [1006, 29] width 15 height 15
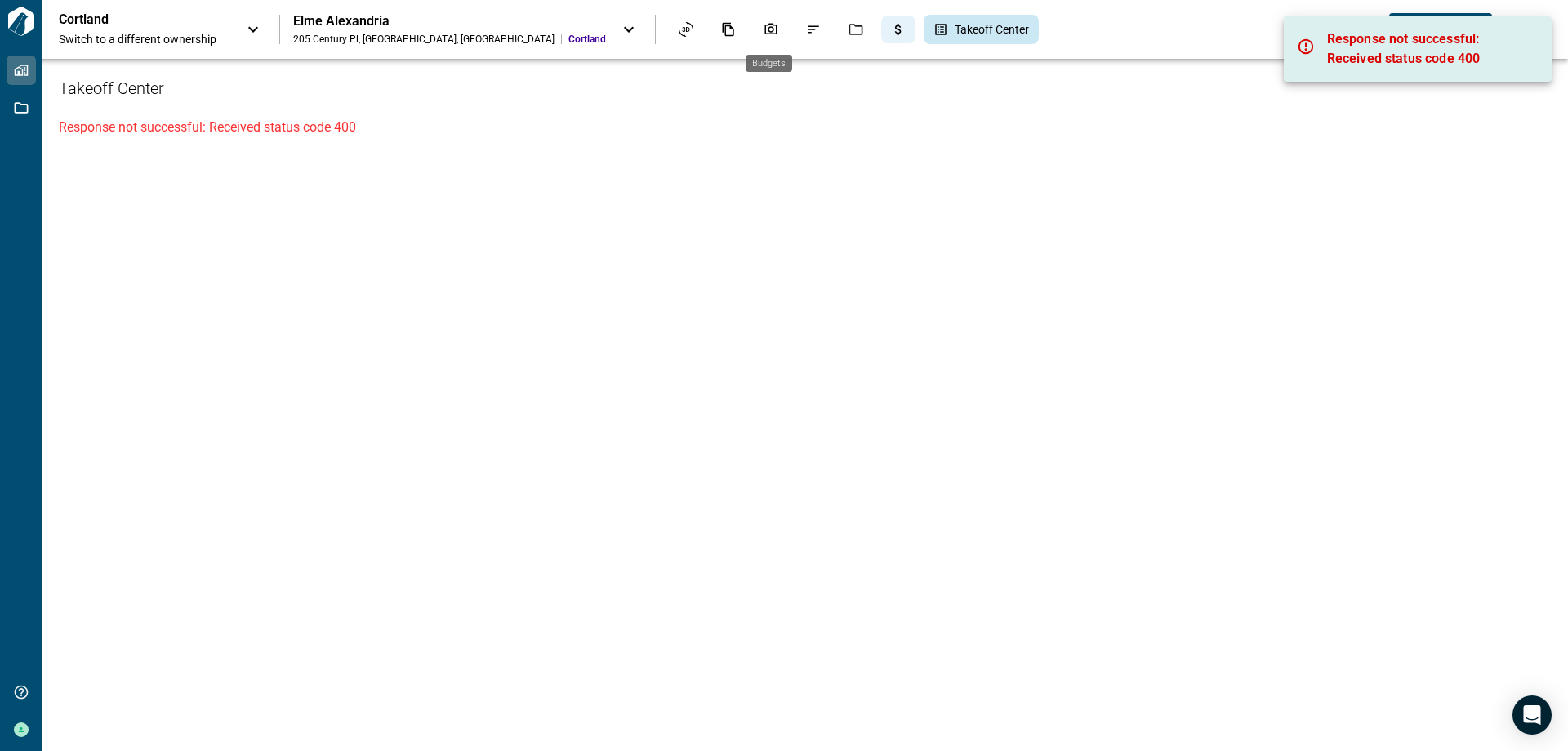
click at [891, 28] on icon "Budgets" at bounding box center [898, 29] width 15 height 15
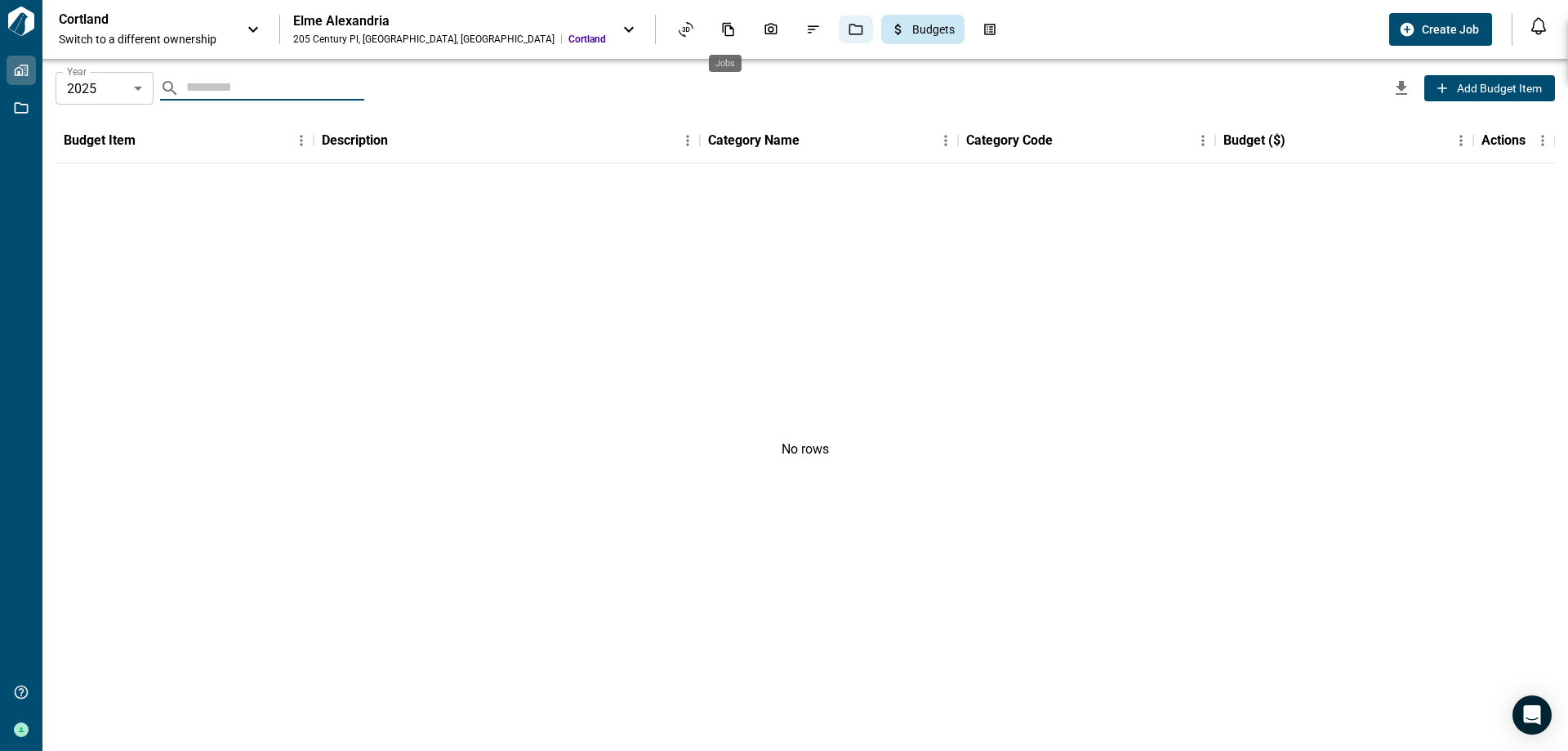
click at [839, 34] on div "Jobs" at bounding box center [856, 29] width 34 height 28
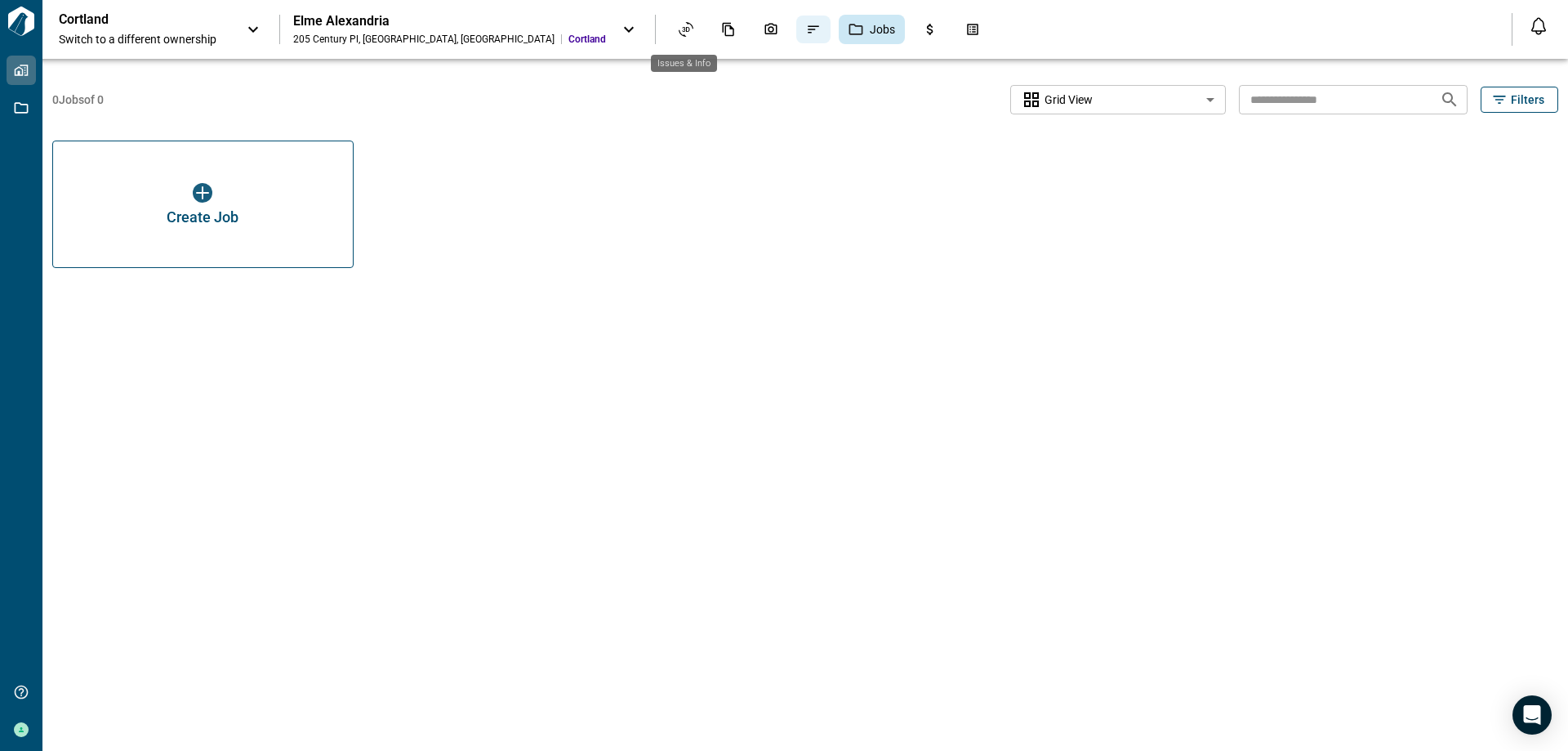
click at [806, 31] on icon "Issues & Info" at bounding box center [813, 29] width 15 height 15
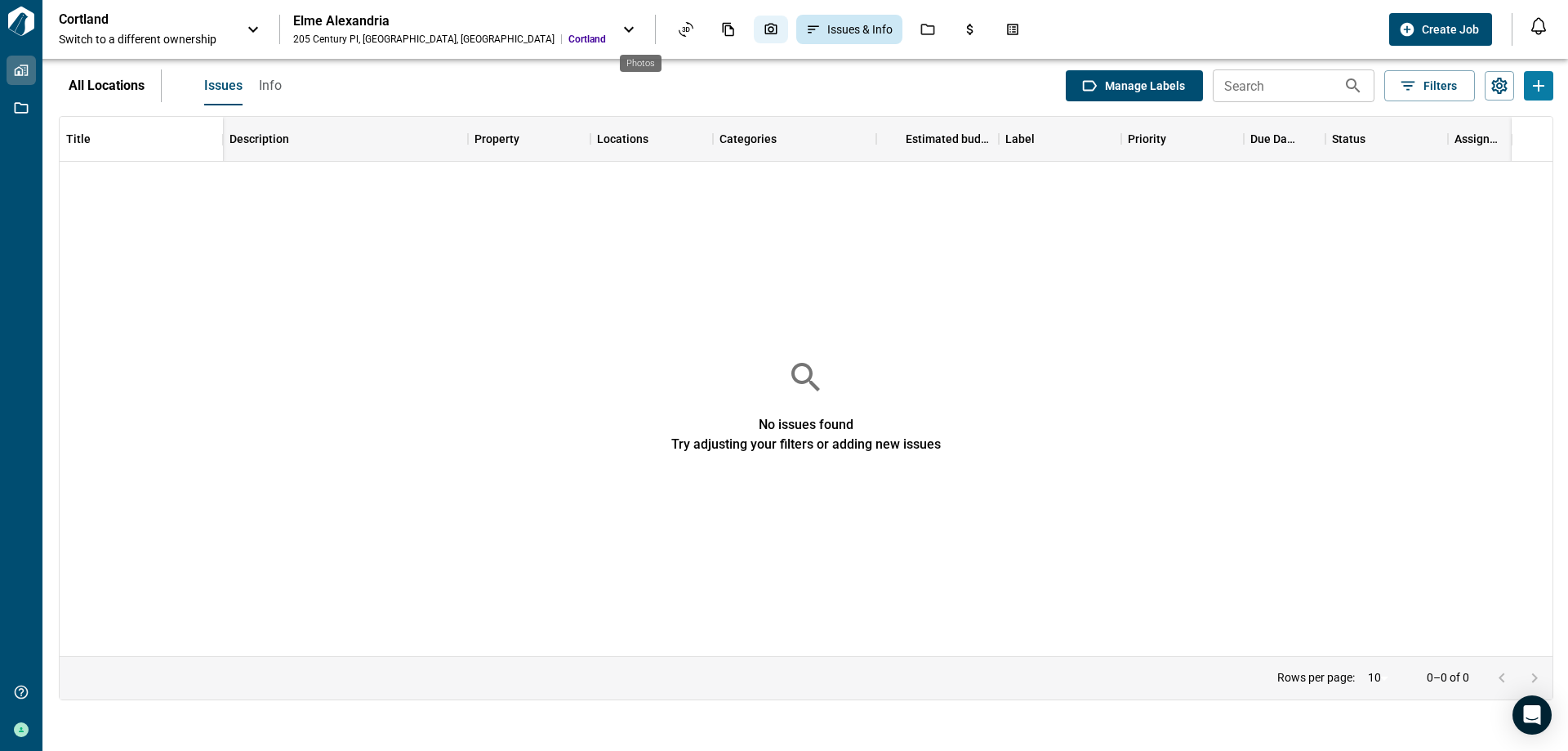
click at [754, 39] on div "Photos" at bounding box center [771, 29] width 34 height 28
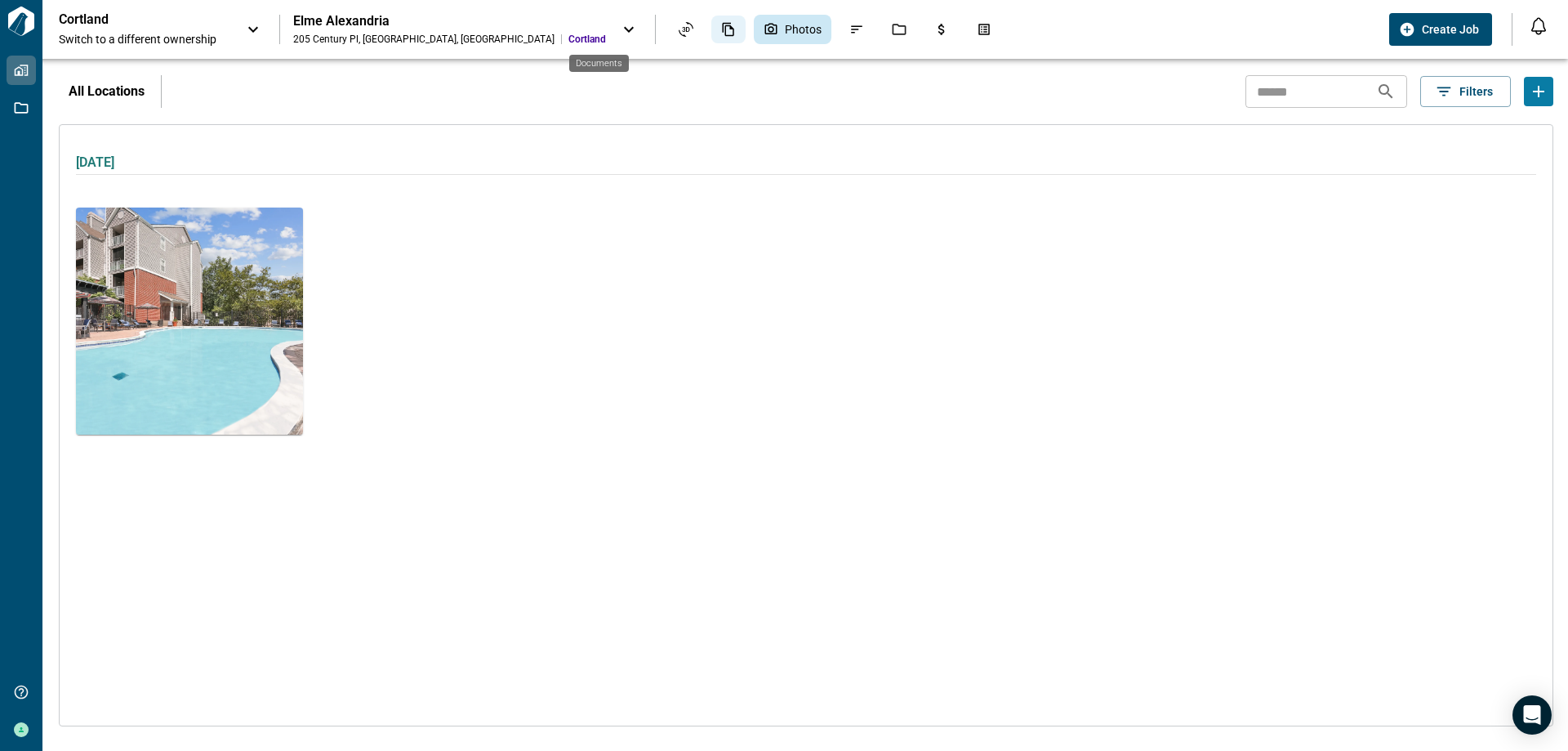
click at [712, 38] on div "Documents" at bounding box center [728, 29] width 34 height 28
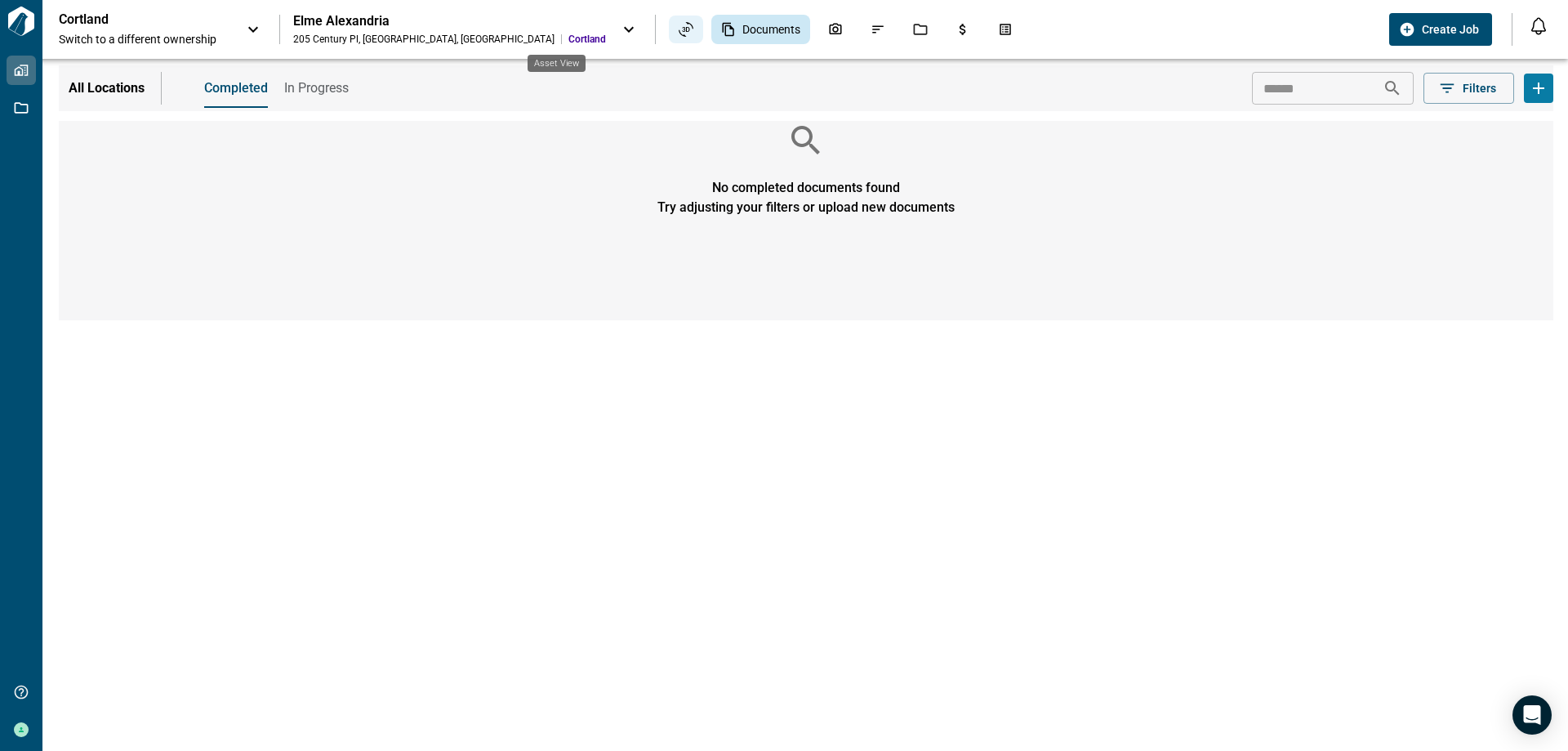
click at [678, 33] on icon "Asset View" at bounding box center [686, 29] width 15 height 15
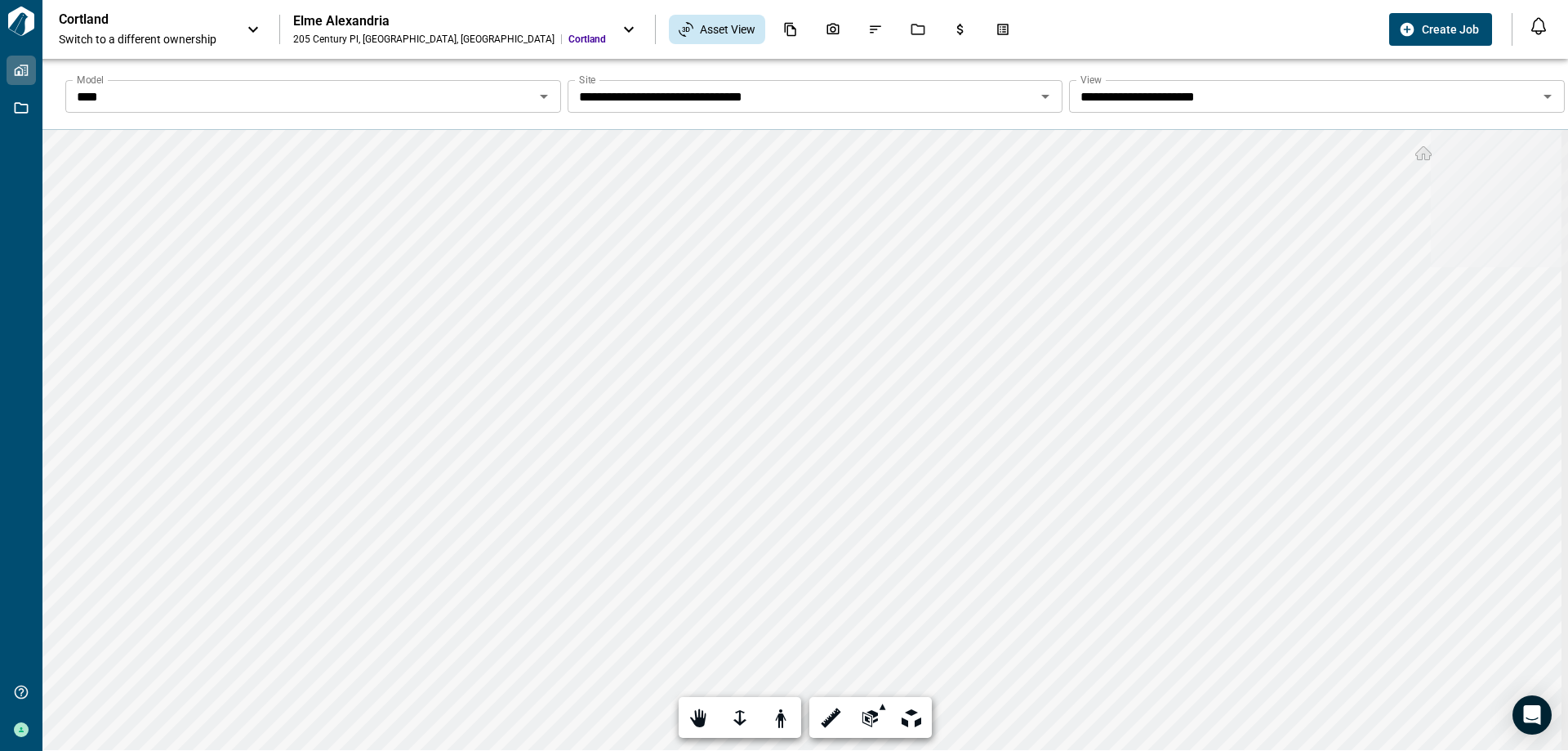
click at [548, 95] on icon "Open" at bounding box center [544, 97] width 20 height 20
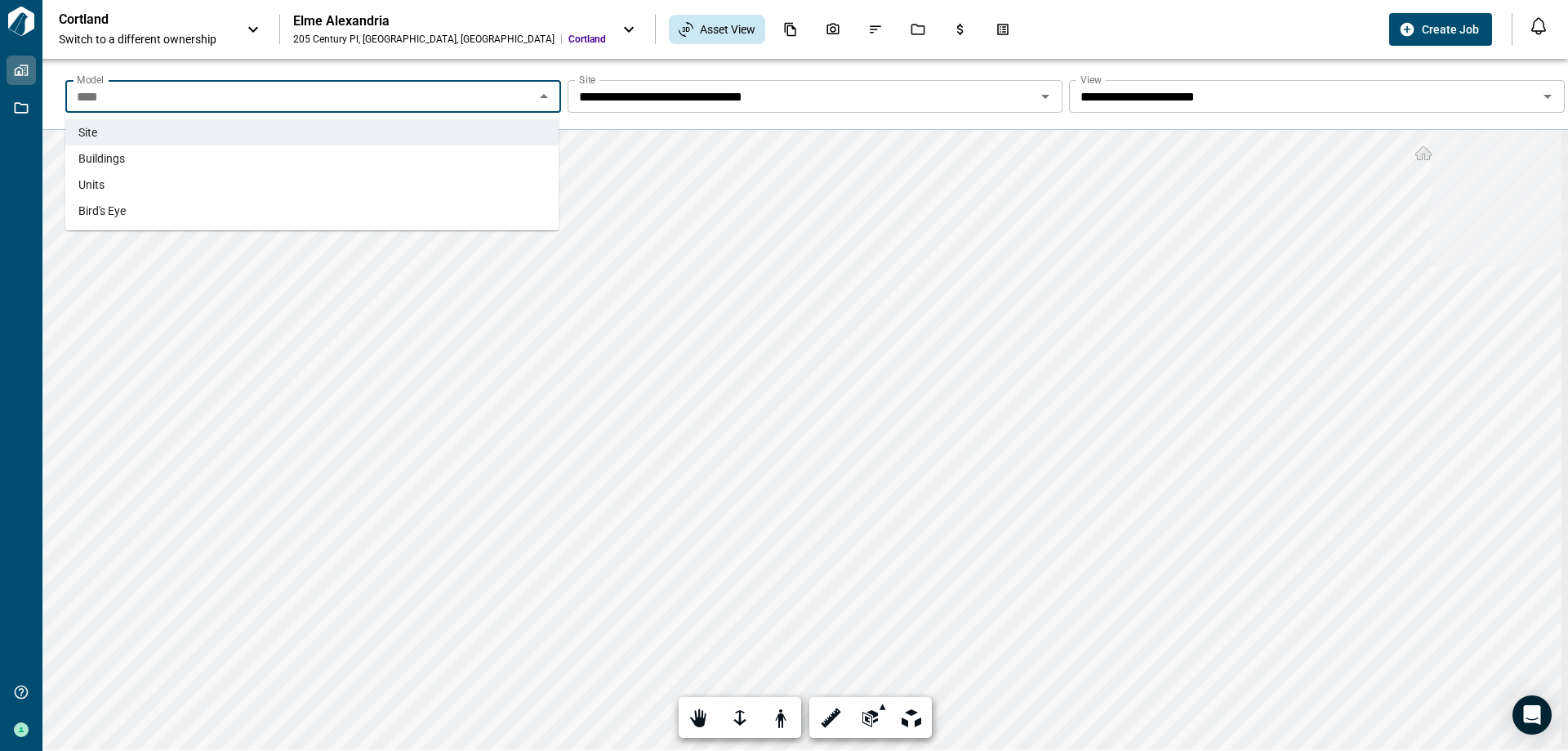
click at [423, 162] on li "Buildings" at bounding box center [312, 158] width 493 height 26
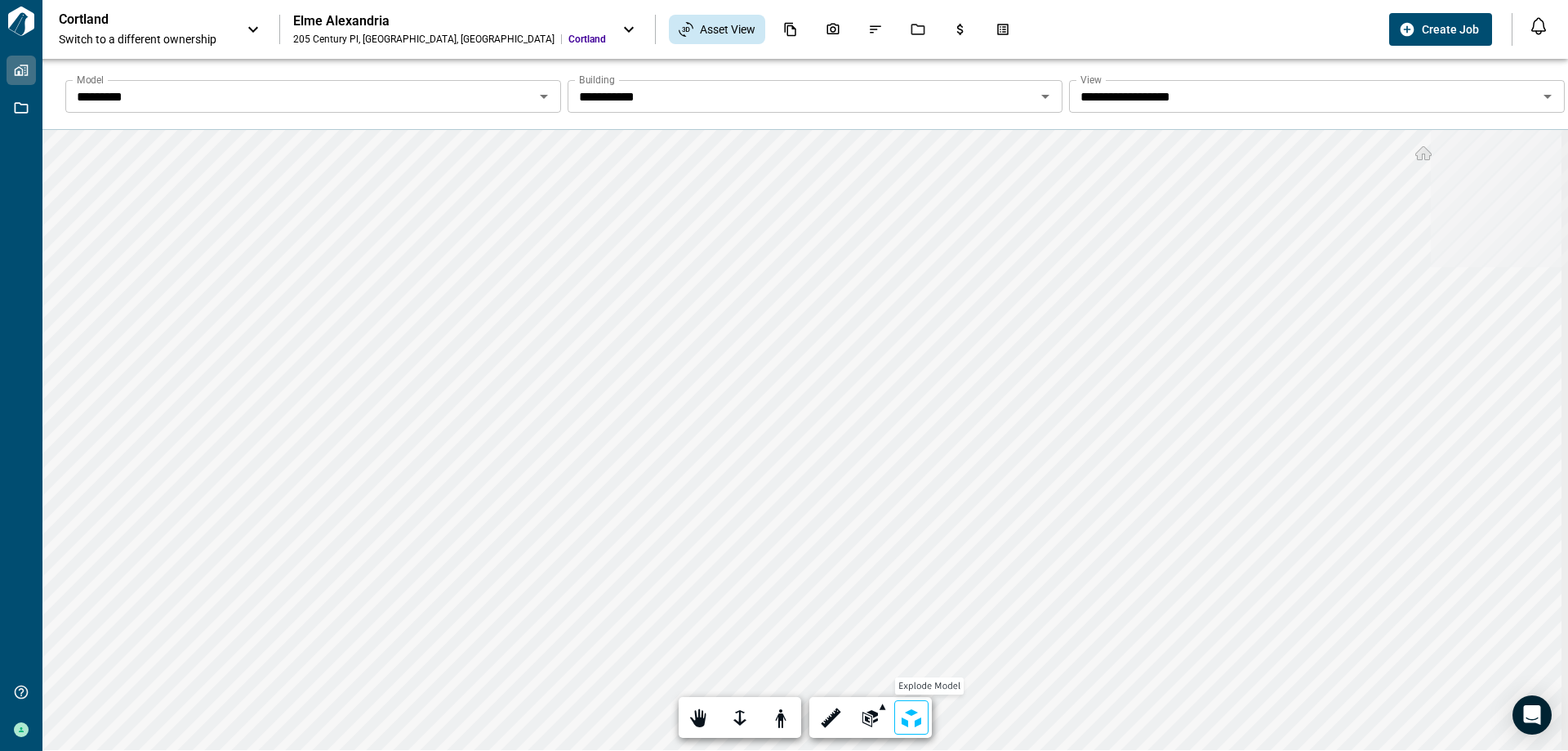
click at [896, 495] on div "Explode model" at bounding box center [911, 717] width 34 height 34
click at [756, 495] on input "range" at bounding box center [805, 675] width 114 height 12
type input "*"
drag, startPoint x: 751, startPoint y: 676, endPoint x: 737, endPoint y: 683, distance: 15.7
click at [748, 495] on input "range" at bounding box center [805, 675] width 114 height 12
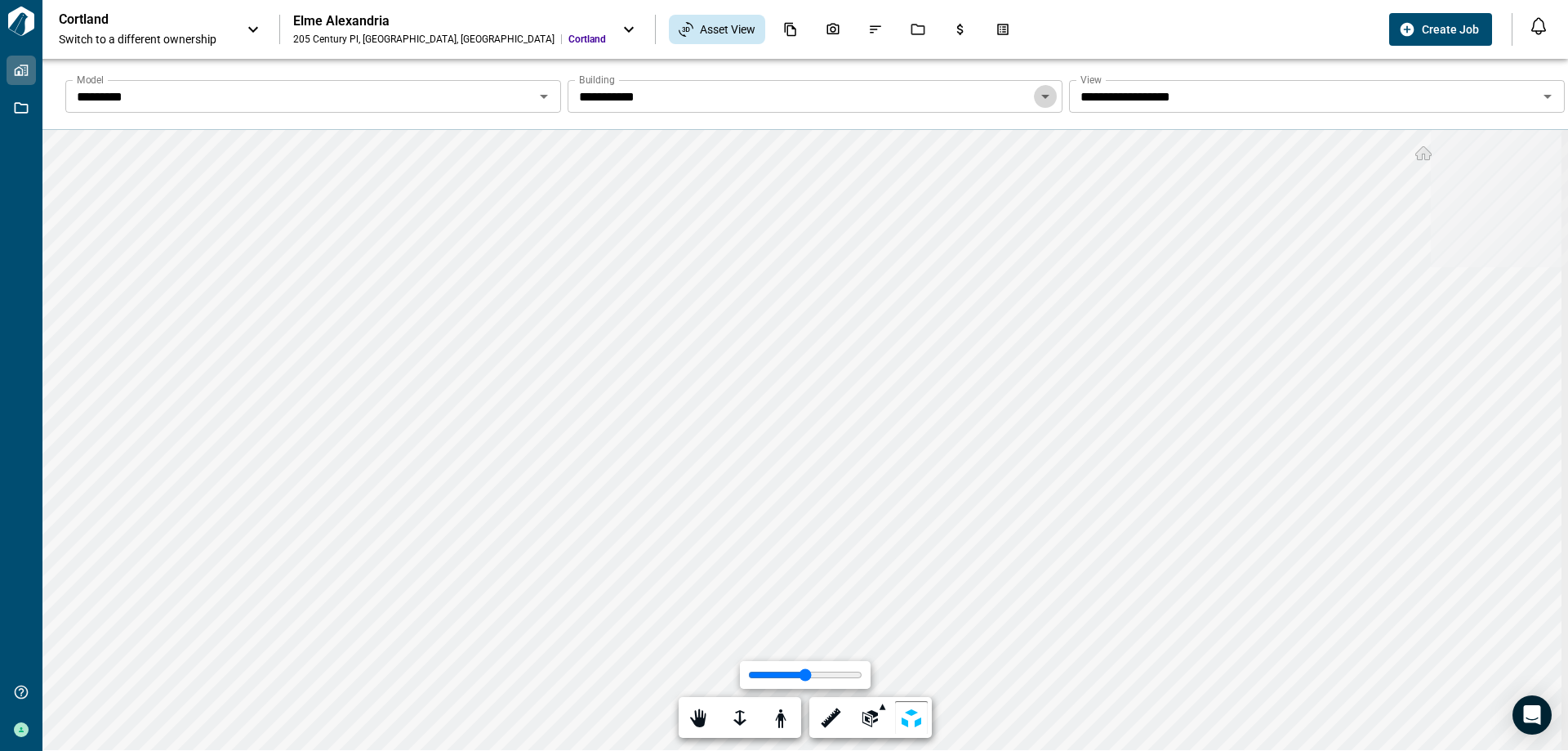
click at [1045, 98] on icon "Open" at bounding box center [1046, 97] width 20 height 20
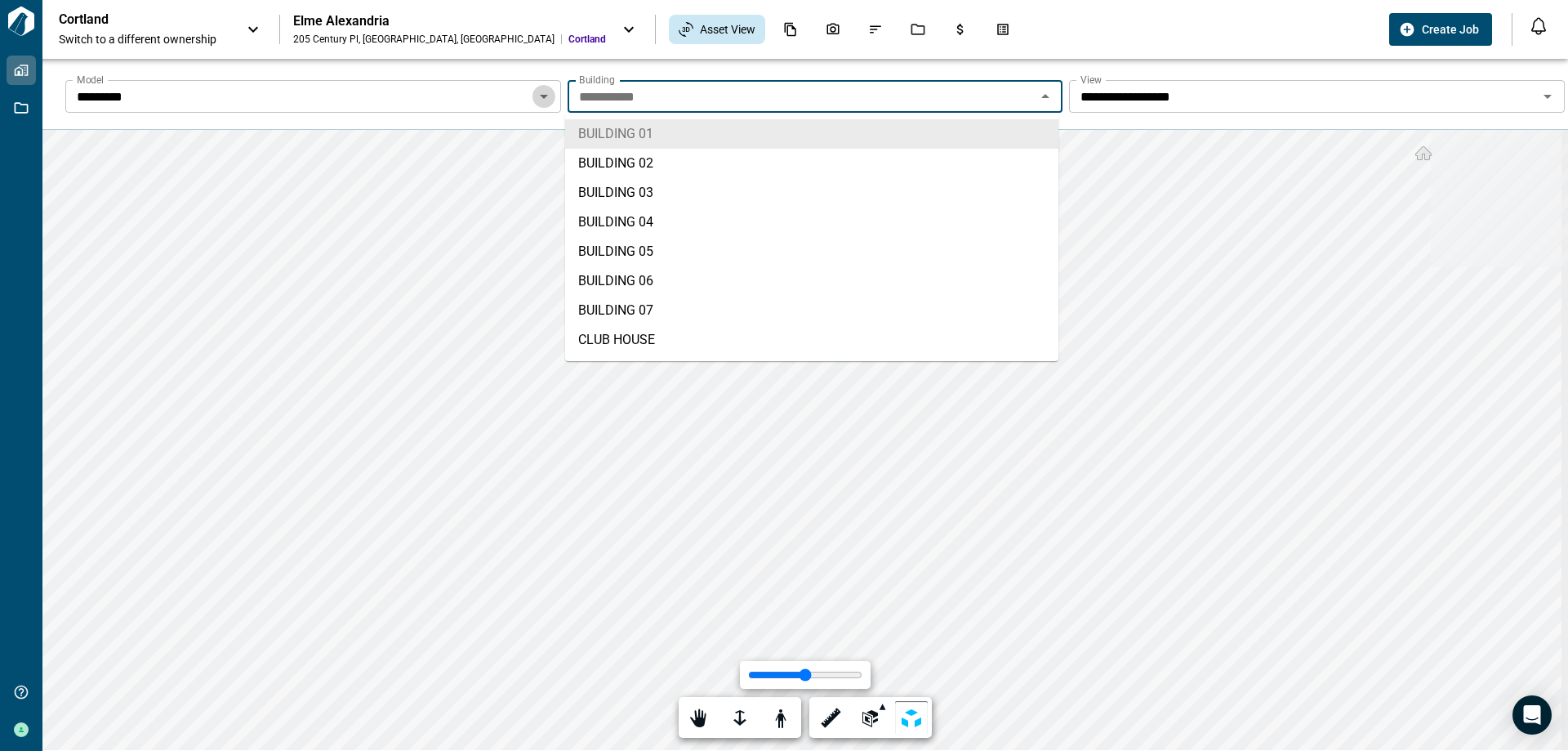
click at [547, 101] on icon "Open" at bounding box center [544, 97] width 20 height 20
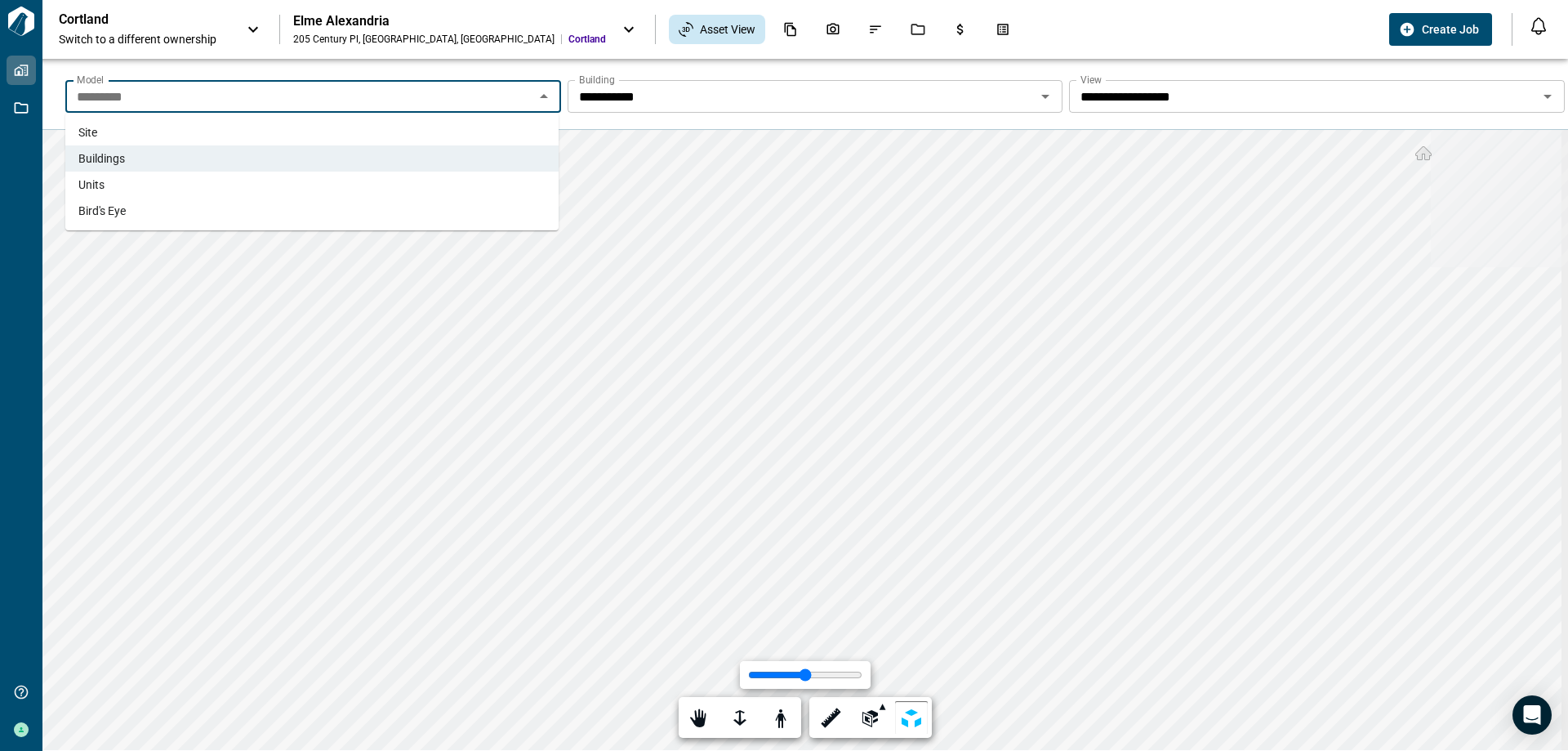
click at [487, 135] on li "Site" at bounding box center [312, 132] width 493 height 26
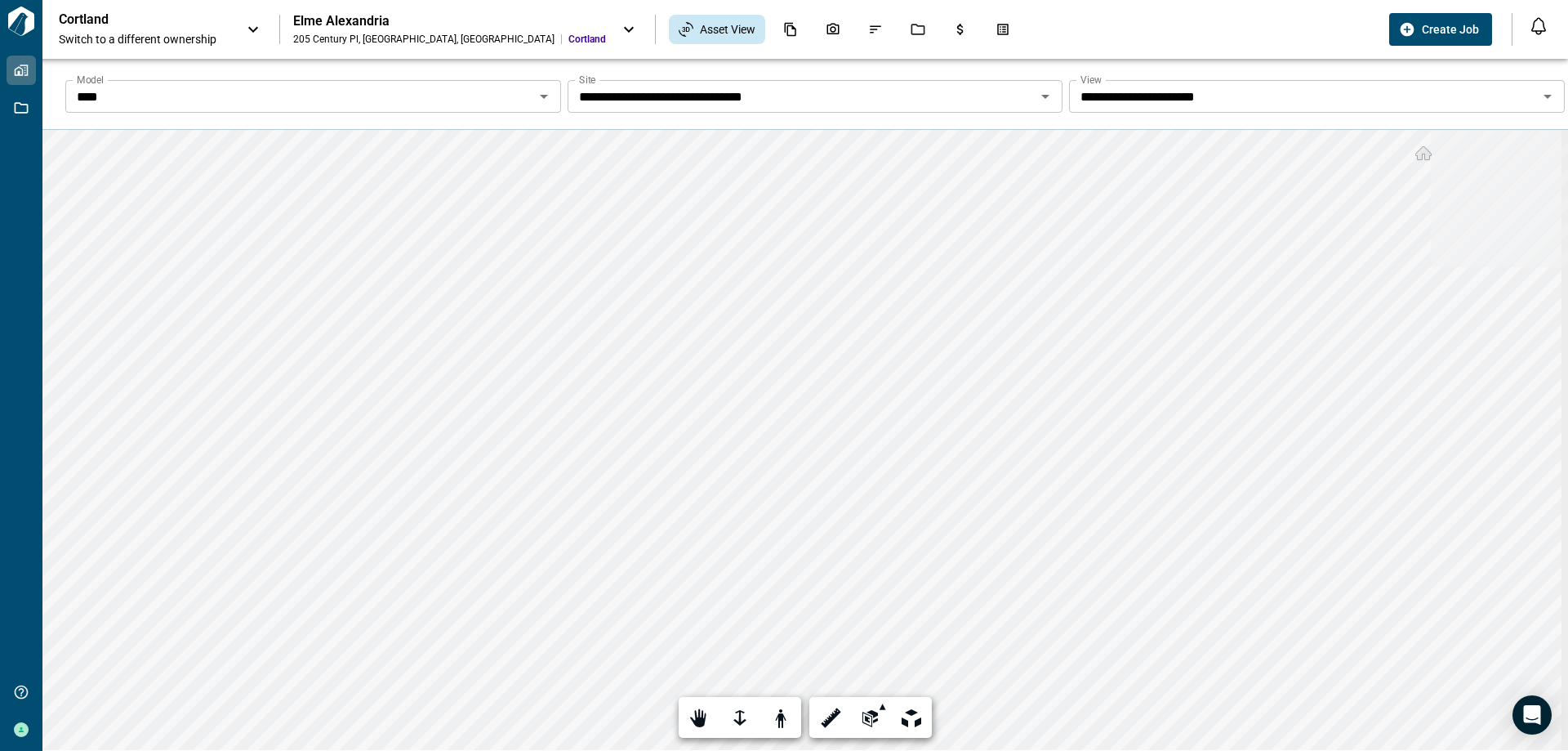
click at [1039, 99] on icon "Open" at bounding box center [1046, 97] width 20 height 20
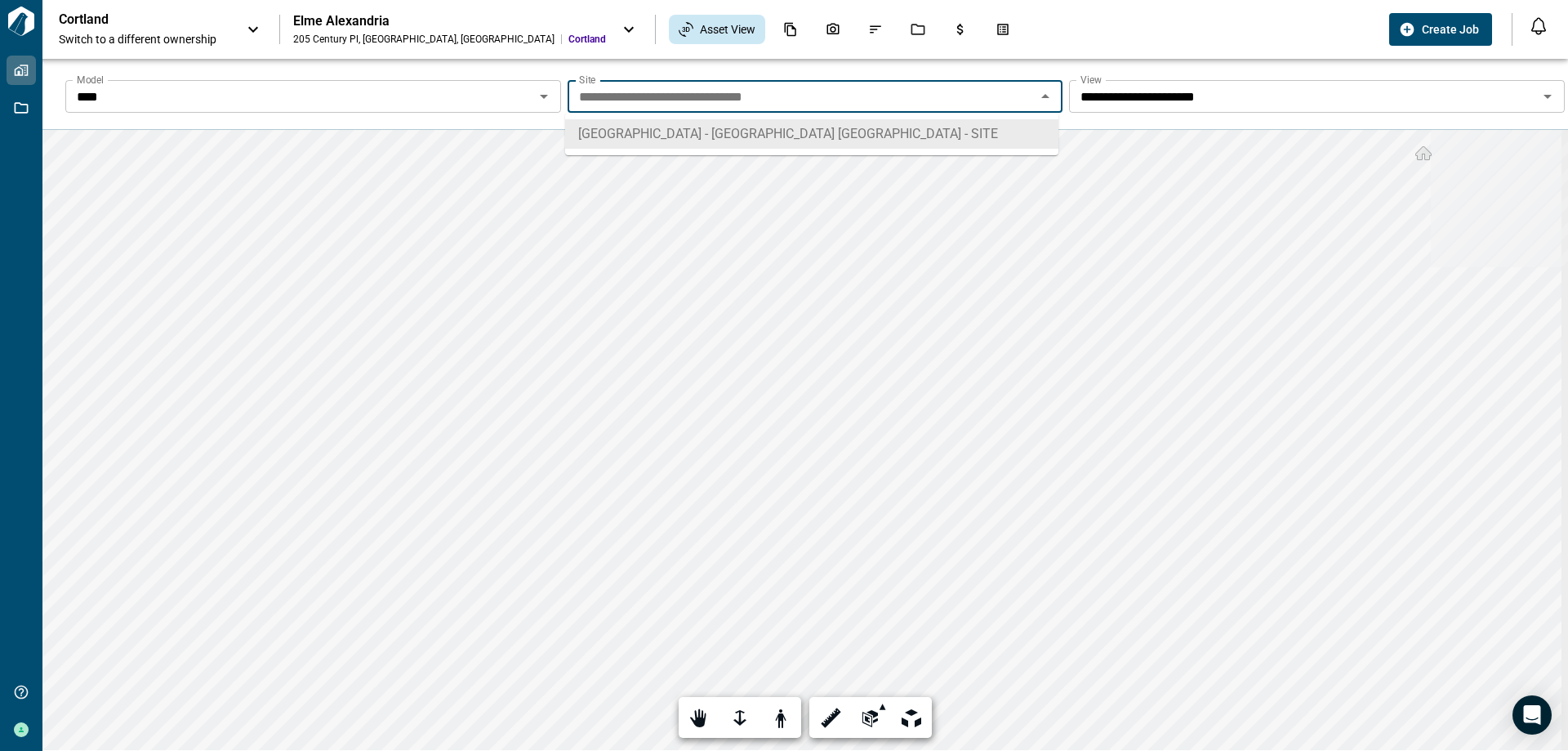
click at [1009, 133] on li "[GEOGRAPHIC_DATA] - [GEOGRAPHIC_DATA] [GEOGRAPHIC_DATA] - SITE" at bounding box center [811, 133] width 493 height 29
click at [1115, 98] on icon "Open" at bounding box center [1547, 97] width 20 height 20
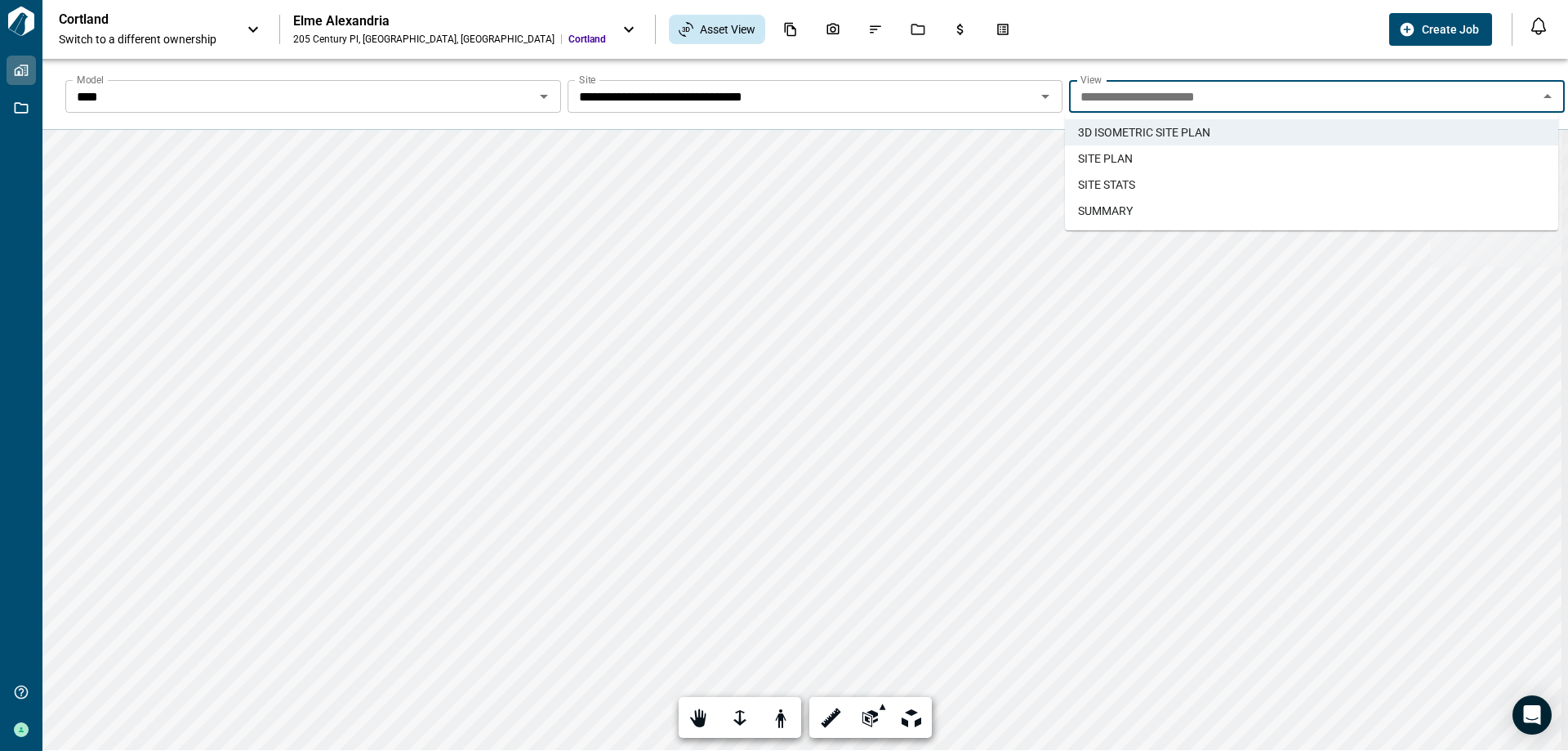
click at [1115, 160] on li "SITE PLAN" at bounding box center [1311, 158] width 493 height 26
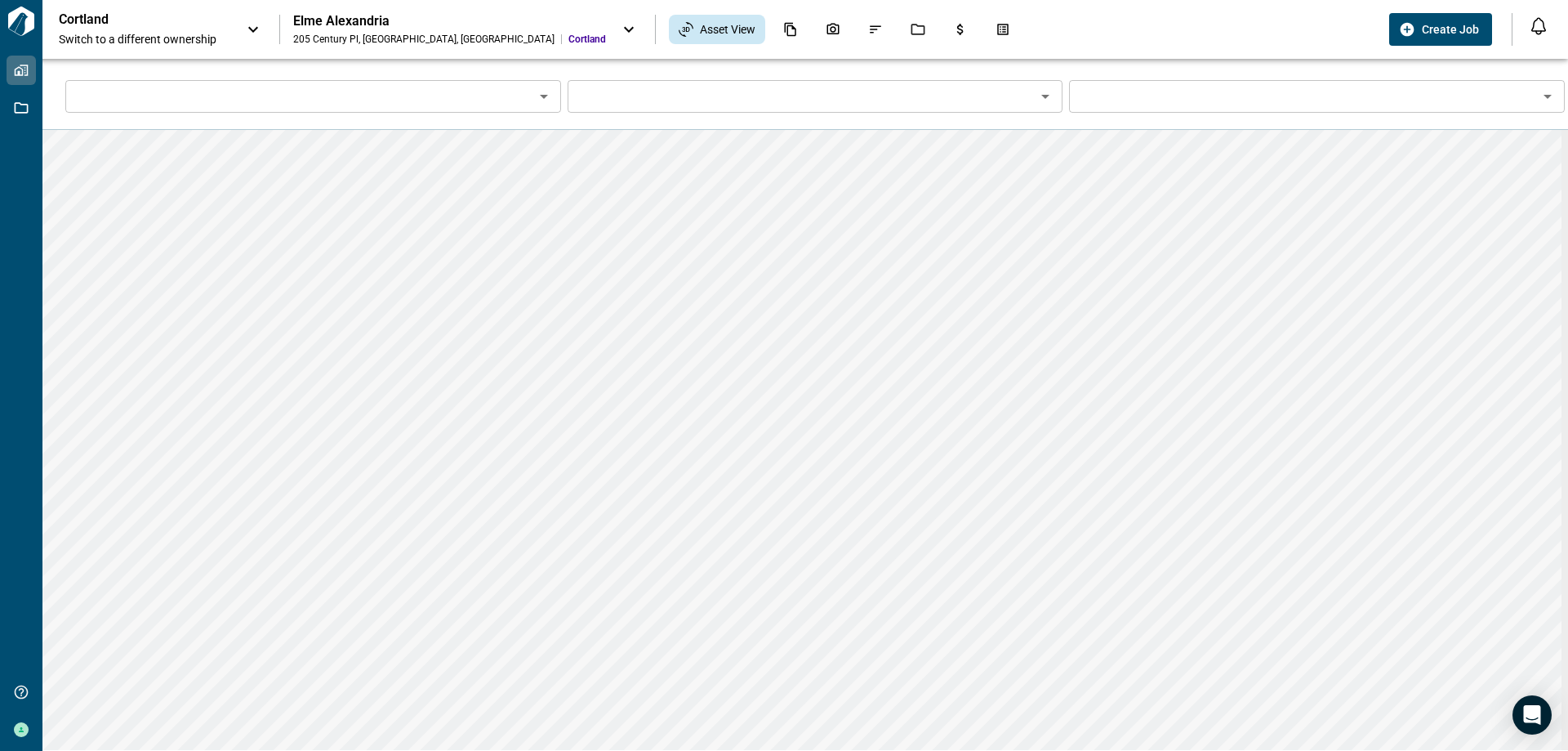
type input "****"
type input "**********"
type input "*********"
click at [1115, 93] on icon "Open" at bounding box center [1547, 97] width 20 height 20
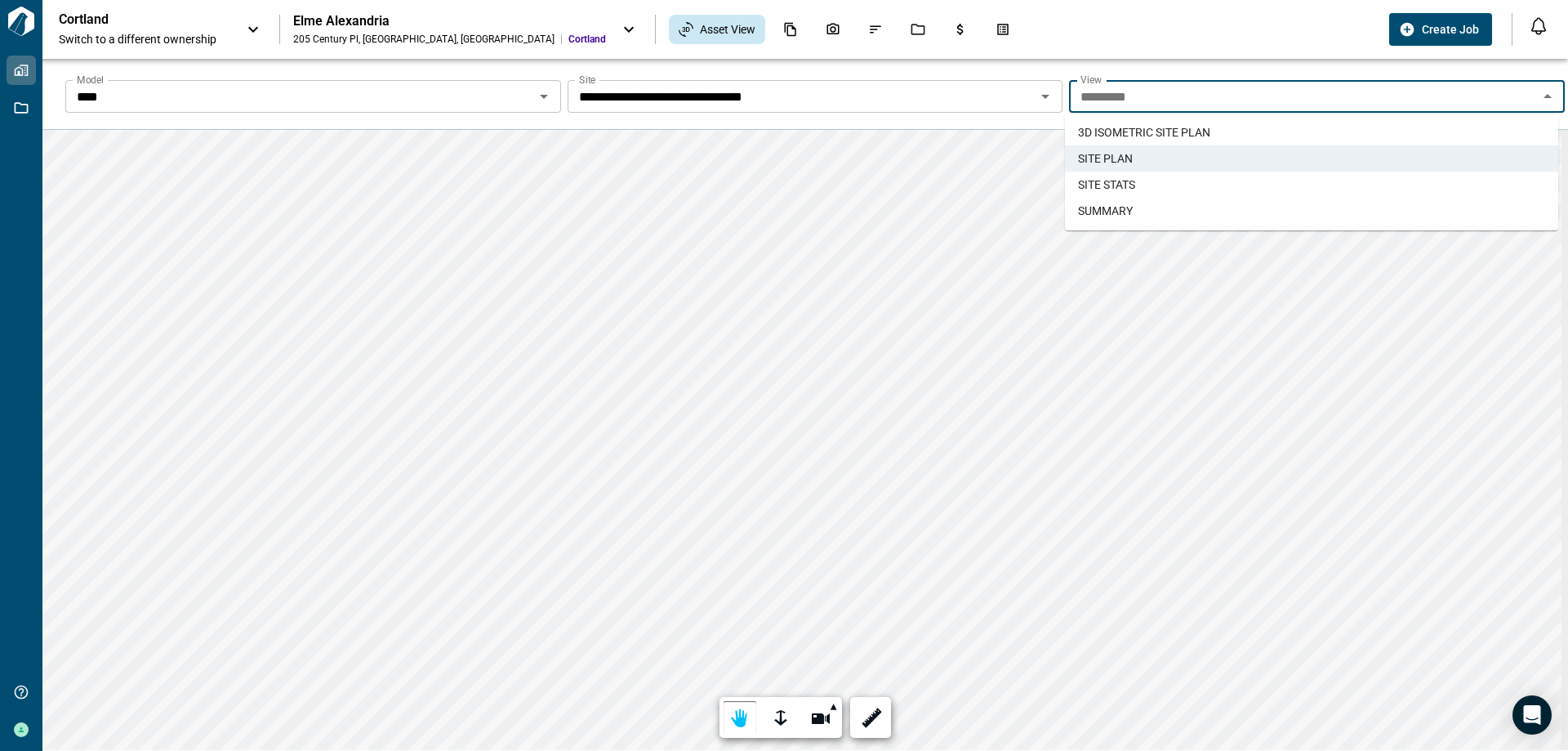
click at [1115, 188] on li "SITE STATS" at bounding box center [1311, 184] width 493 height 26
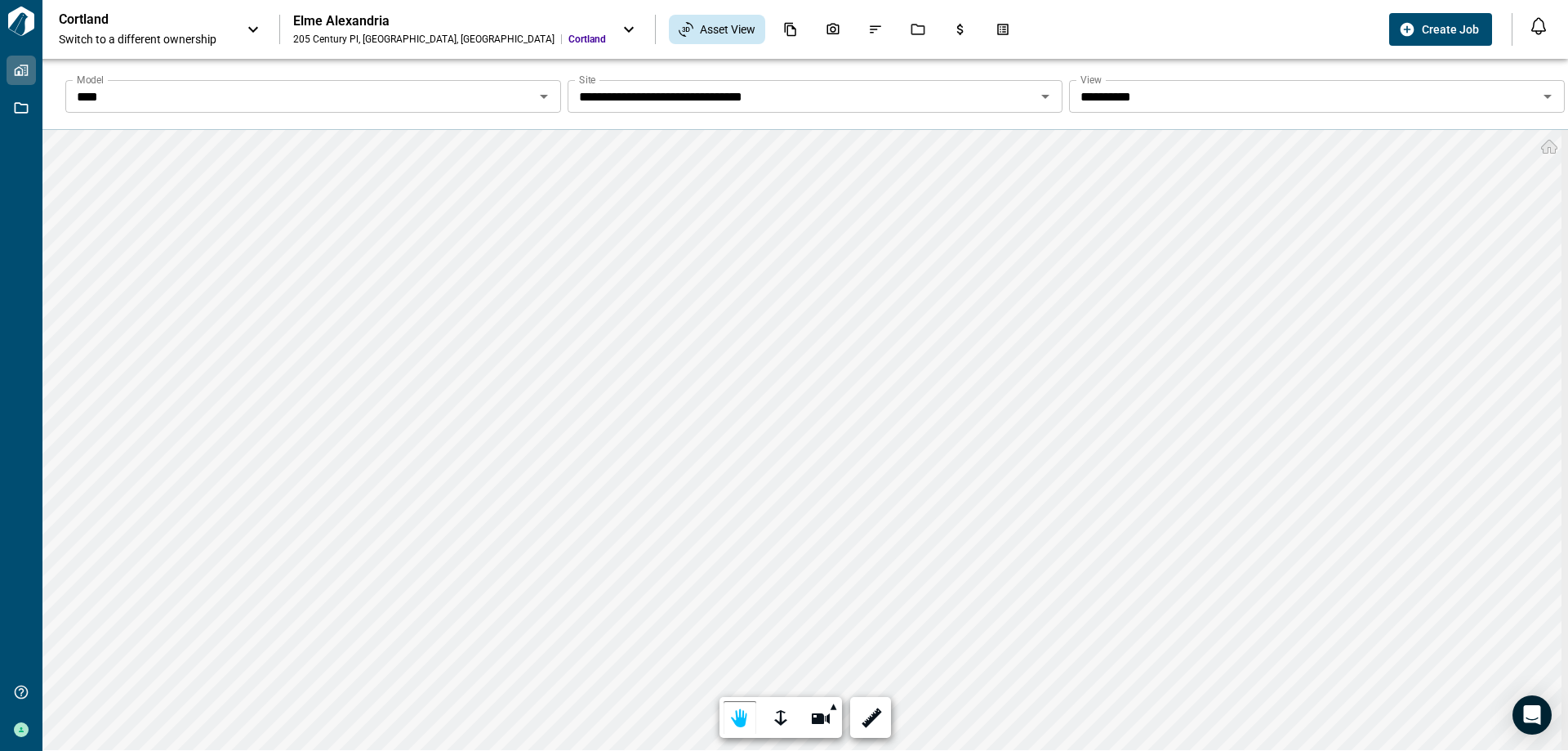
click at [1115, 98] on icon "Open" at bounding box center [1547, 97] width 20 height 20
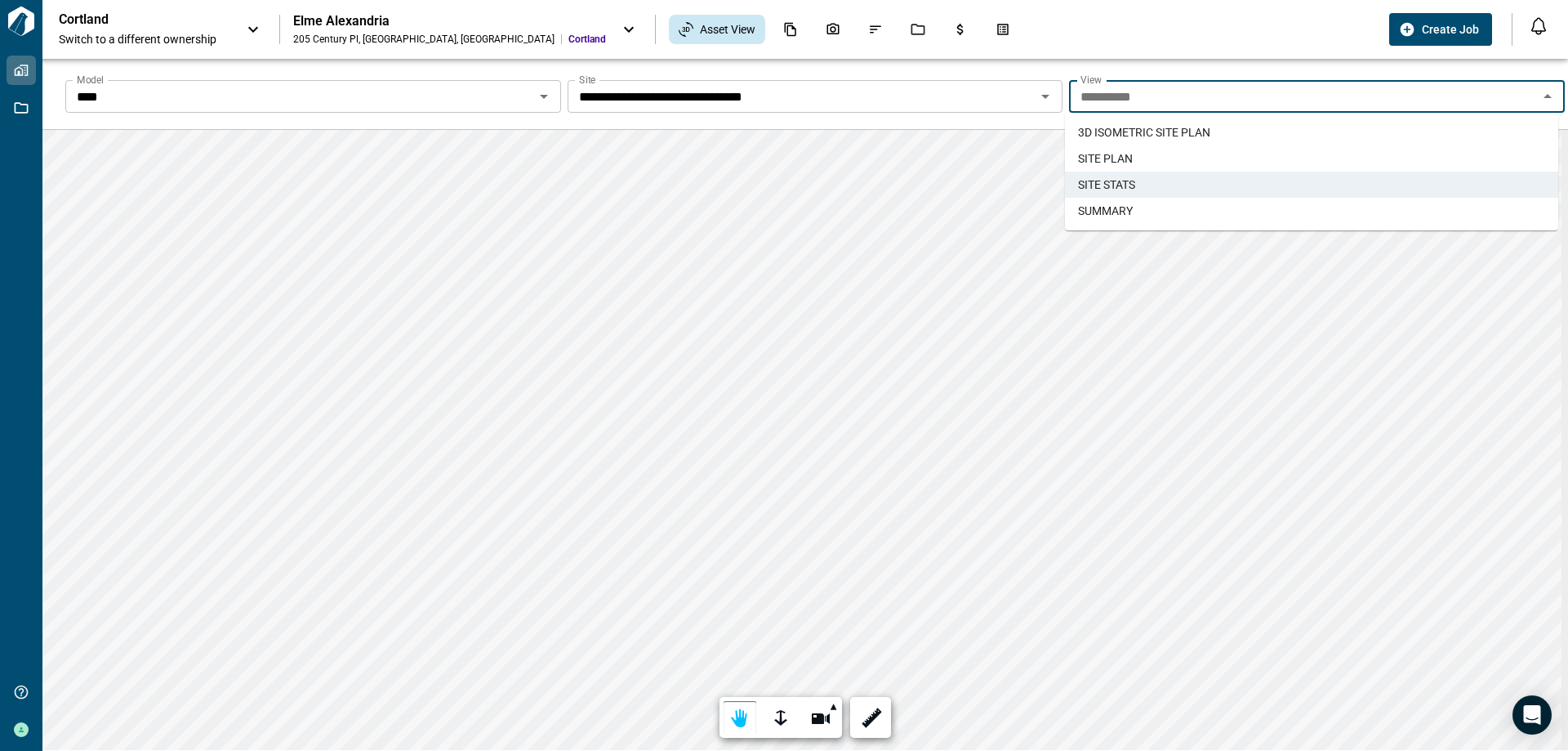
click at [1115, 137] on li "3D ISOMETRIC SITE PLAN​" at bounding box center [1311, 132] width 493 height 26
